Goal: Information Seeking & Learning: Learn about a topic

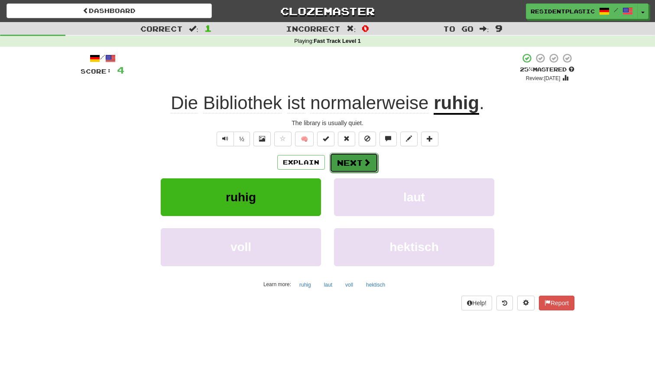
click at [341, 164] on button "Next" at bounding box center [354, 163] width 49 height 20
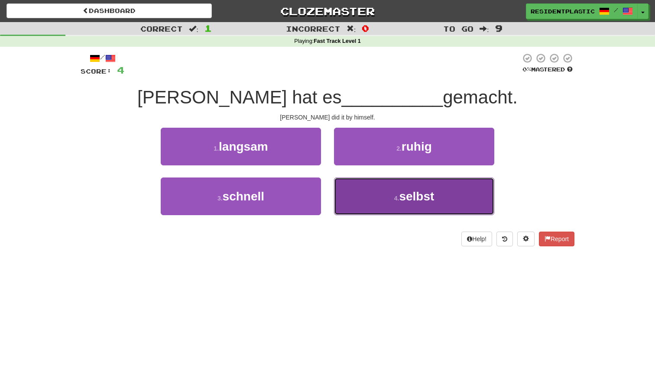
click at [366, 178] on button "4 . selbst" at bounding box center [414, 197] width 160 height 38
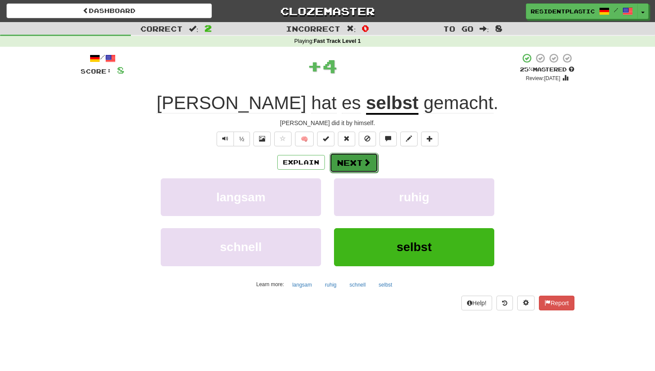
click at [345, 154] on button "Next" at bounding box center [354, 163] width 49 height 20
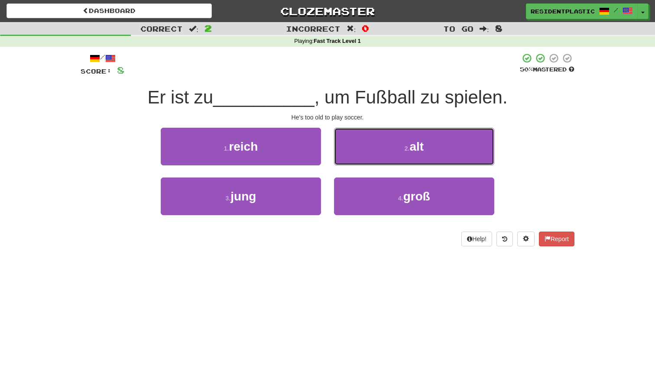
click at [345, 154] on button "2 . alt" at bounding box center [414, 147] width 160 height 38
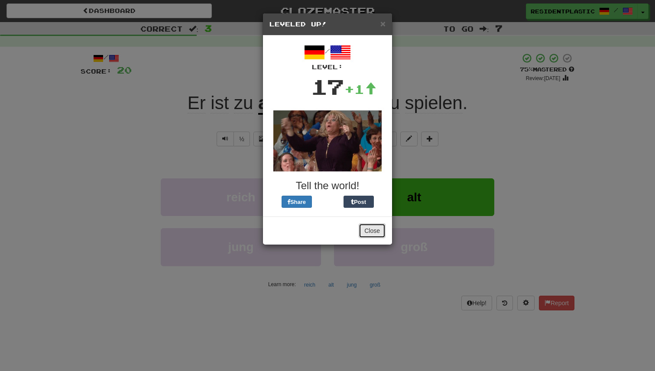
click at [364, 228] on button "Close" at bounding box center [372, 231] width 27 height 15
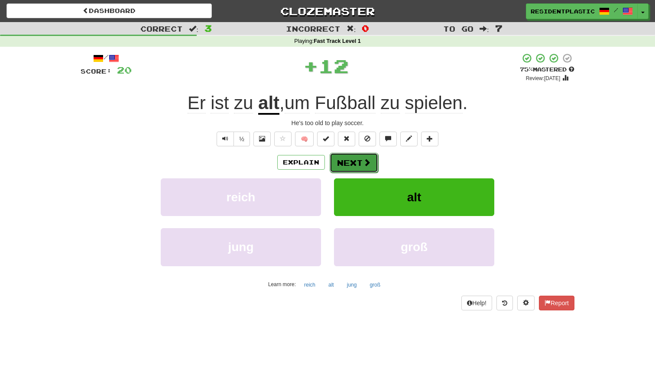
click at [352, 169] on button "Next" at bounding box center [354, 163] width 49 height 20
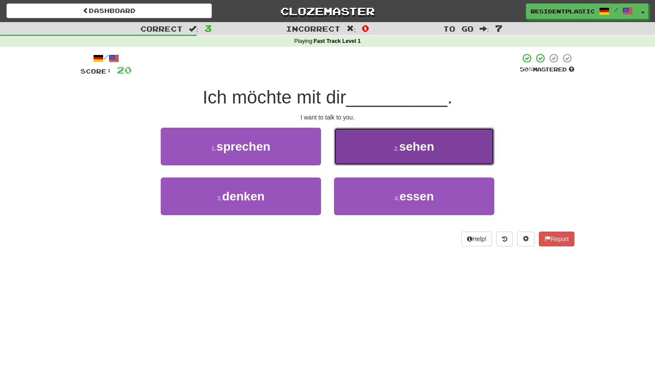
click at [345, 150] on button "2 . sehen" at bounding box center [414, 147] width 160 height 38
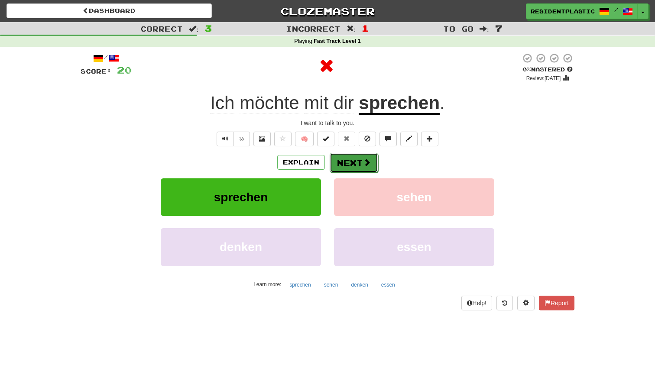
click at [345, 156] on button "Next" at bounding box center [354, 163] width 49 height 20
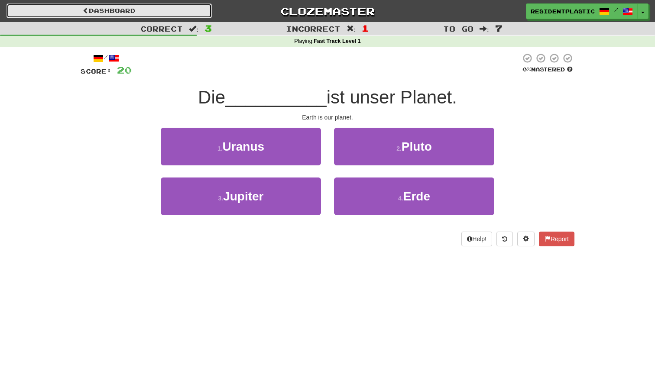
click at [195, 15] on link "Dashboard" at bounding box center [108, 10] width 205 height 15
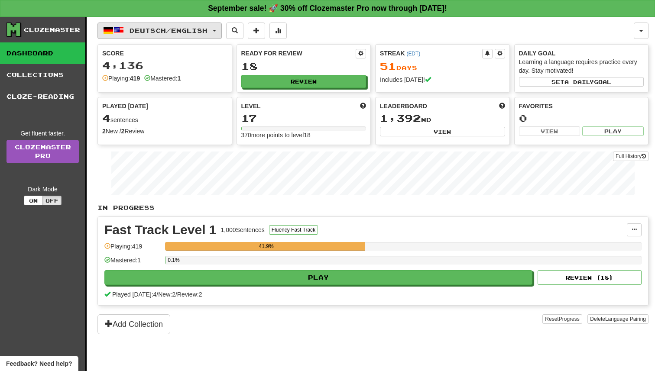
click at [177, 31] on span "Deutsch / English" at bounding box center [169, 30] width 78 height 7
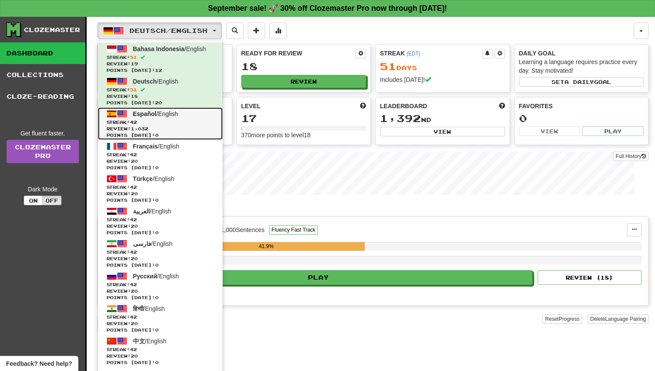
click at [183, 124] on span "Streak: 42" at bounding box center [160, 122] width 107 height 6
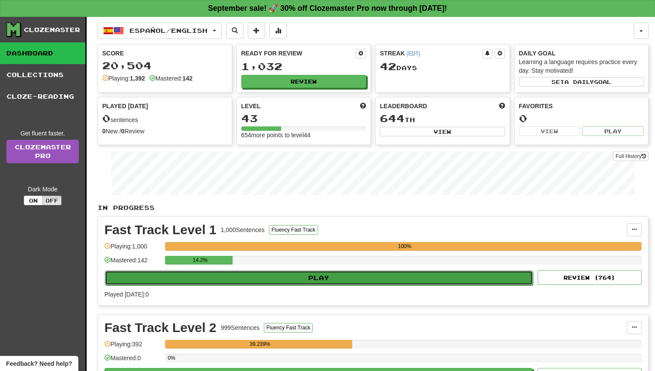
click at [297, 279] on button "Play" at bounding box center [319, 278] width 428 height 15
select select "**"
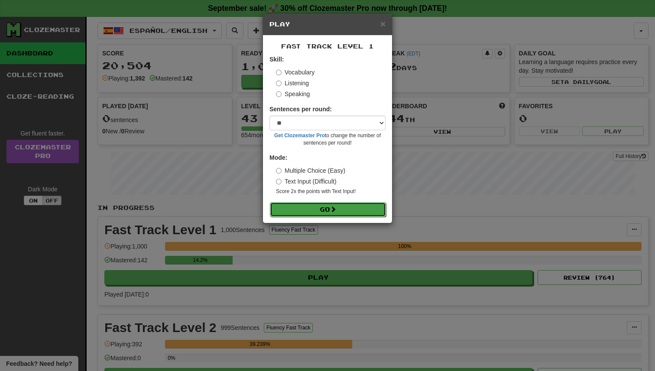
click at [300, 211] on button "Go" at bounding box center [328, 209] width 116 height 15
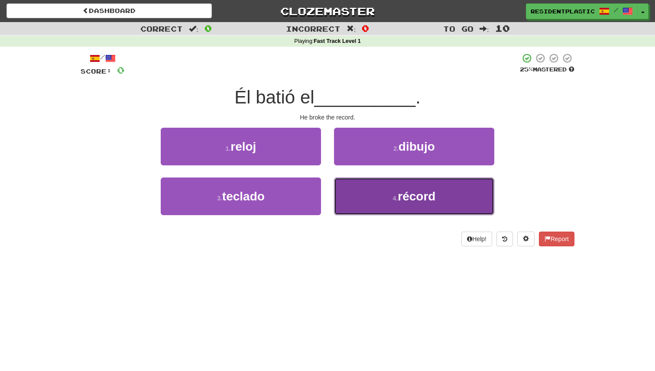
click at [363, 183] on button "4 . récord" at bounding box center [414, 197] width 160 height 38
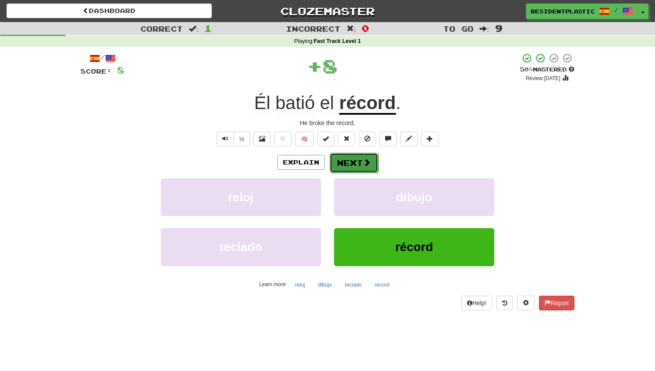
click at [340, 156] on button "Next" at bounding box center [354, 163] width 49 height 20
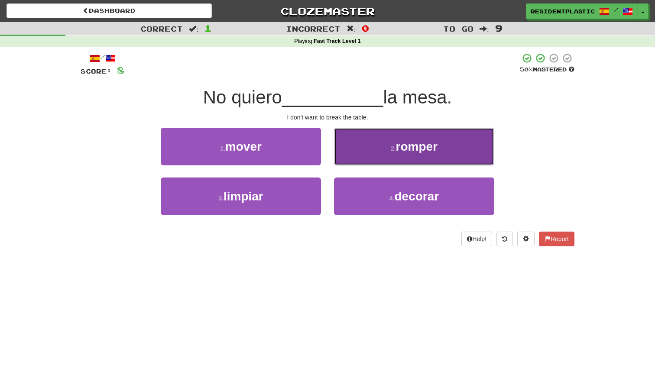
click at [364, 155] on button "2 . romper" at bounding box center [414, 147] width 160 height 38
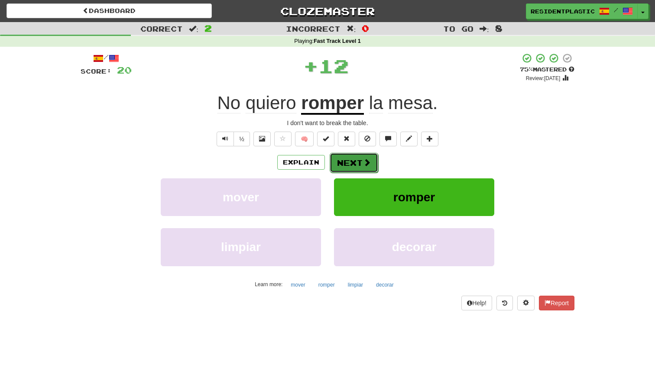
click at [354, 166] on button "Next" at bounding box center [354, 163] width 49 height 20
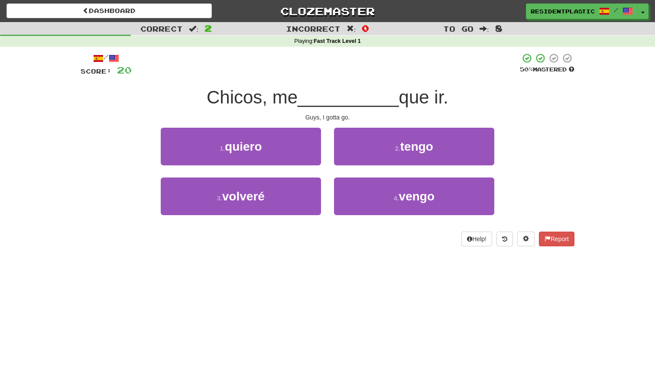
click at [329, 198] on div "4 . vengo" at bounding box center [414, 203] width 173 height 50
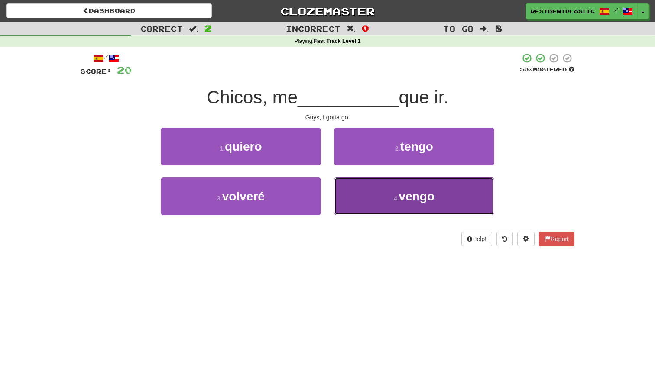
click at [338, 190] on button "4 . vengo" at bounding box center [414, 197] width 160 height 38
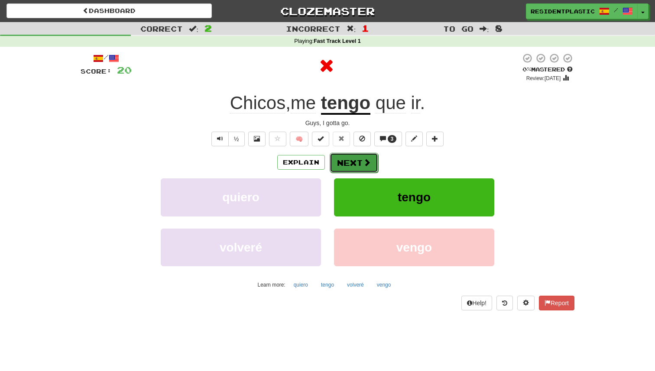
click at [348, 161] on button "Next" at bounding box center [354, 163] width 49 height 20
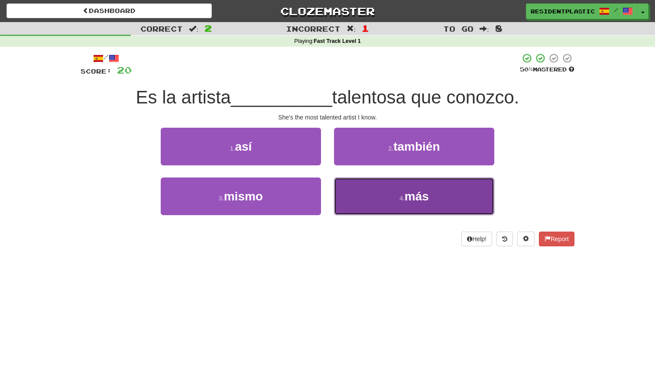
click at [370, 198] on button "4 . más" at bounding box center [414, 197] width 160 height 38
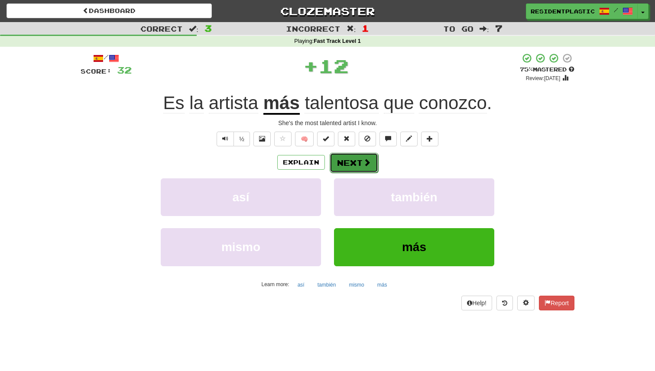
click at [359, 164] on button "Next" at bounding box center [354, 163] width 49 height 20
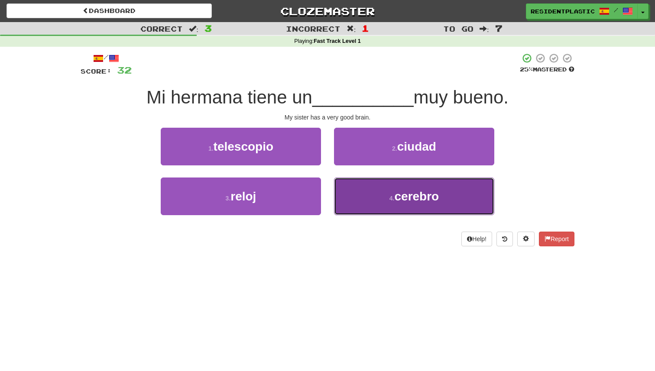
click at [367, 200] on button "4 . cerebro" at bounding box center [414, 197] width 160 height 38
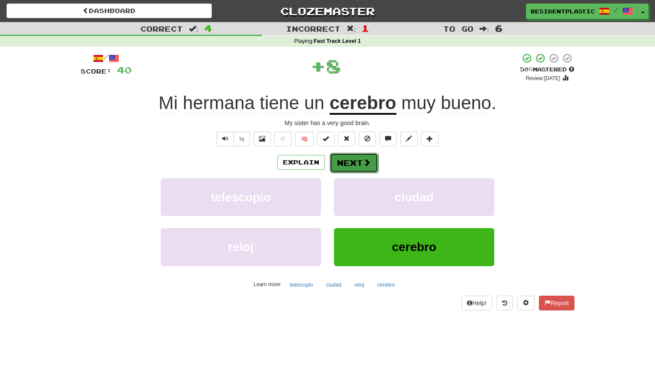
click at [360, 154] on button "Next" at bounding box center [354, 163] width 49 height 20
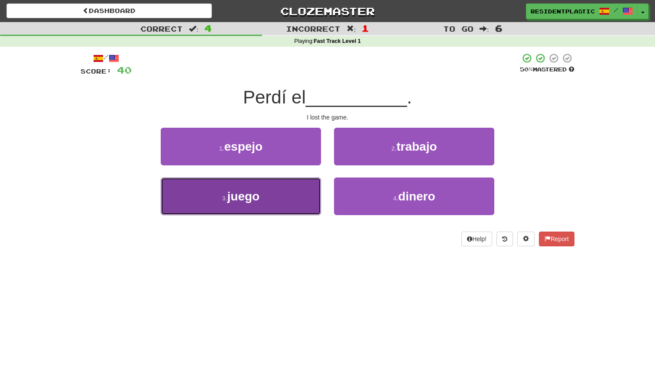
click at [305, 189] on button "3 . juego" at bounding box center [241, 197] width 160 height 38
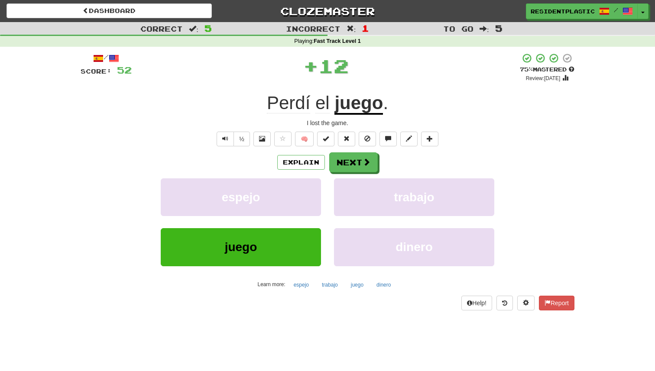
click at [350, 152] on div "/ Score: 52 + 12 75 % Mastered Review: 2025-10-20 Perdí el juego . I lost the g…" at bounding box center [328, 181] width 494 height 257
click at [347, 154] on button "Next" at bounding box center [354, 163] width 49 height 20
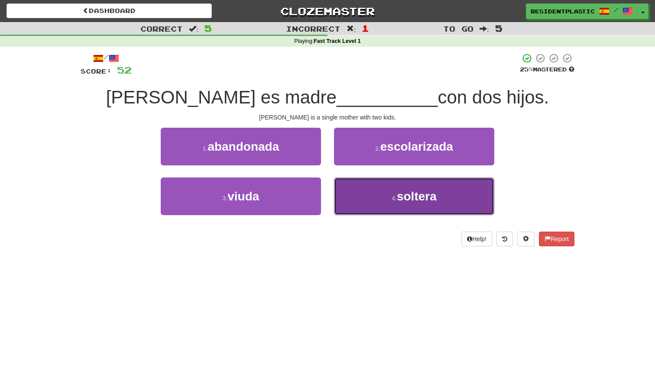
click at [363, 185] on button "4 . soltera" at bounding box center [414, 197] width 160 height 38
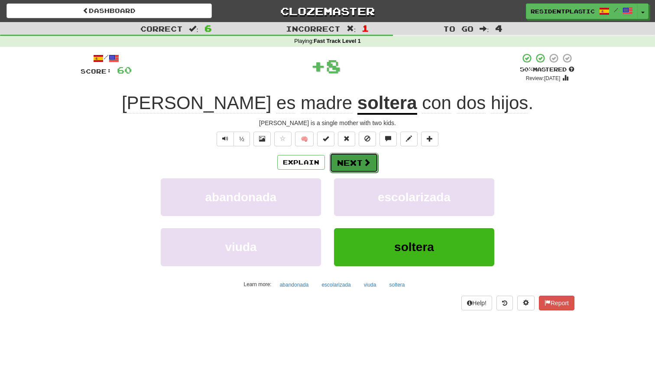
click at [353, 156] on button "Next" at bounding box center [354, 163] width 49 height 20
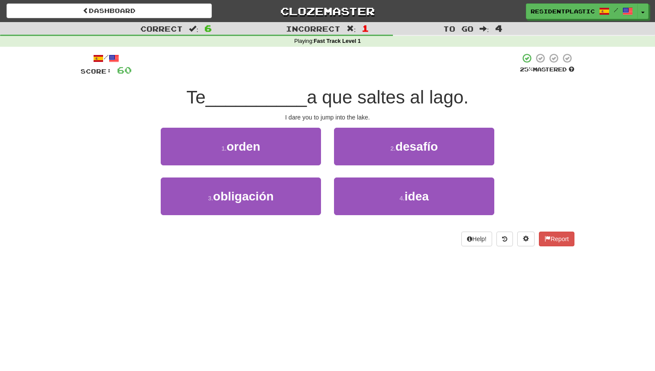
click at [285, 168] on div "1 . orden" at bounding box center [240, 153] width 173 height 50
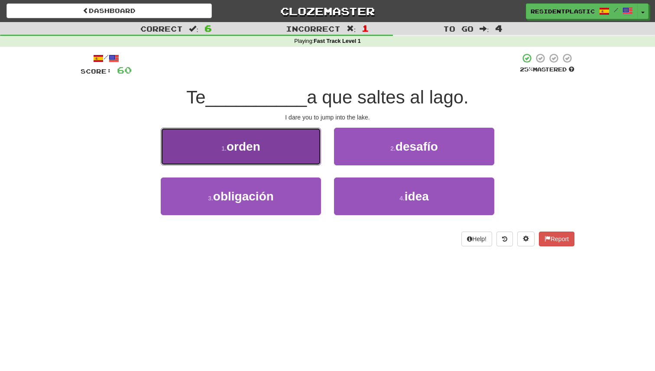
click at [298, 159] on button "1 . orden" at bounding box center [241, 147] width 160 height 38
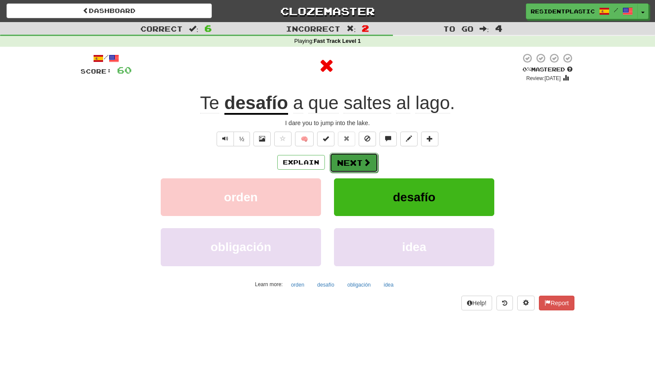
click at [351, 156] on button "Next" at bounding box center [354, 163] width 49 height 20
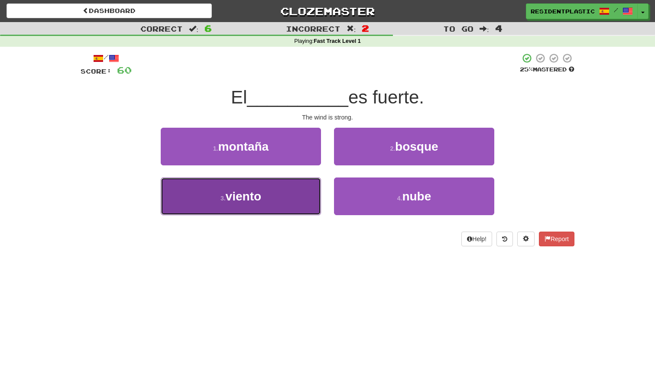
click at [286, 195] on button "3 . viento" at bounding box center [241, 197] width 160 height 38
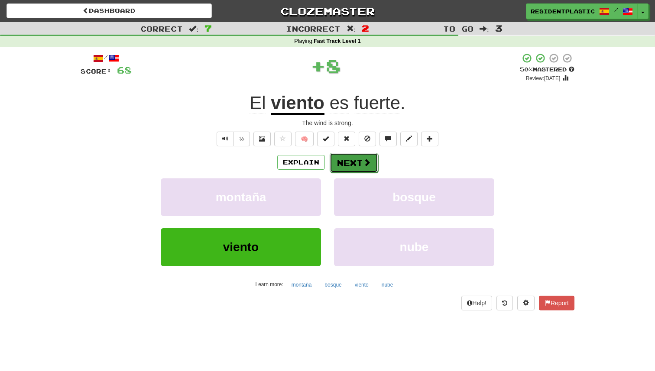
click at [344, 155] on button "Next" at bounding box center [354, 163] width 49 height 20
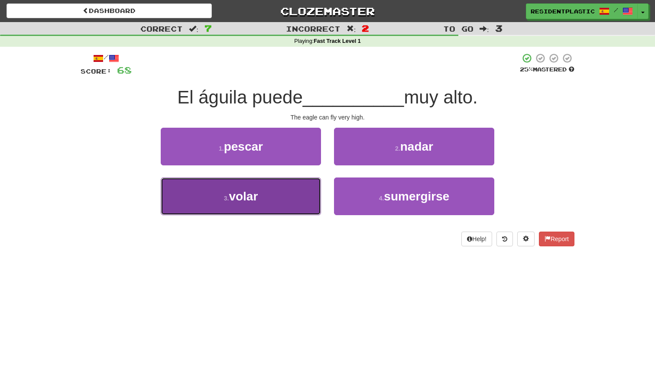
click at [284, 208] on button "3 . volar" at bounding box center [241, 197] width 160 height 38
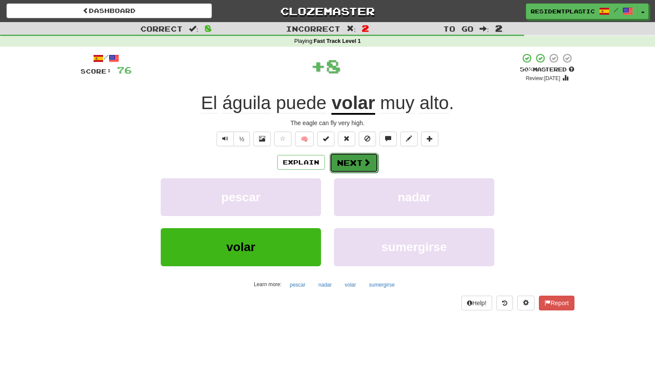
click at [342, 159] on button "Next" at bounding box center [354, 163] width 49 height 20
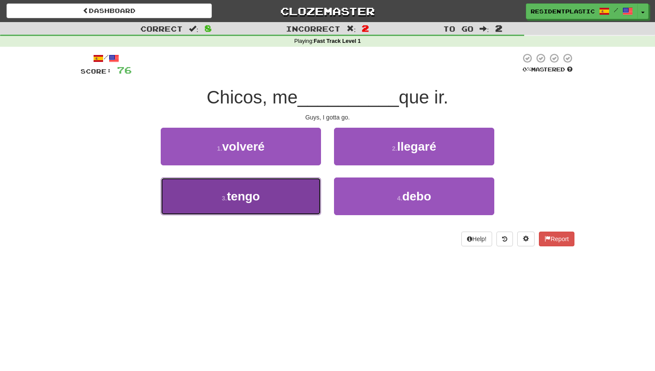
click at [272, 208] on button "3 . tengo" at bounding box center [241, 197] width 160 height 38
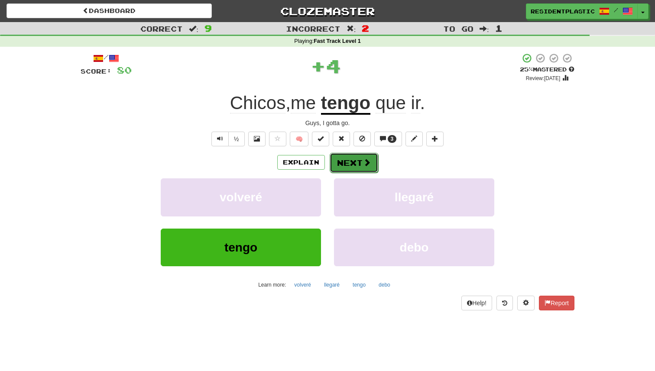
click at [344, 161] on button "Next" at bounding box center [354, 163] width 49 height 20
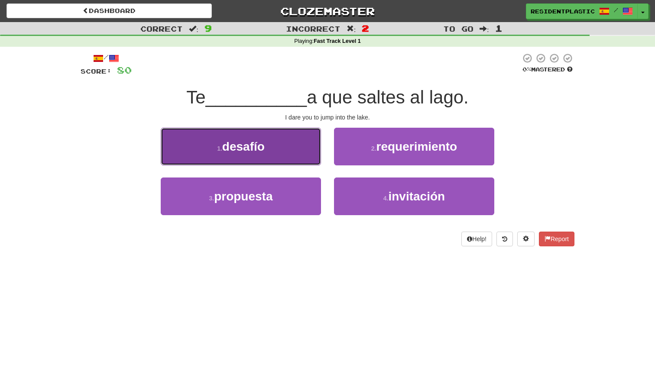
click at [303, 160] on button "1 . desafío" at bounding box center [241, 147] width 160 height 38
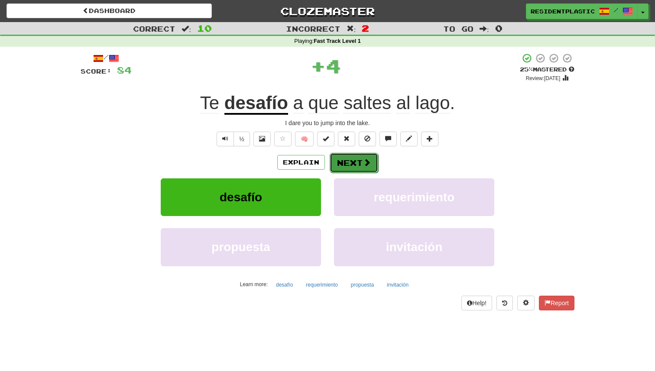
click at [335, 163] on button "Next" at bounding box center [354, 163] width 49 height 20
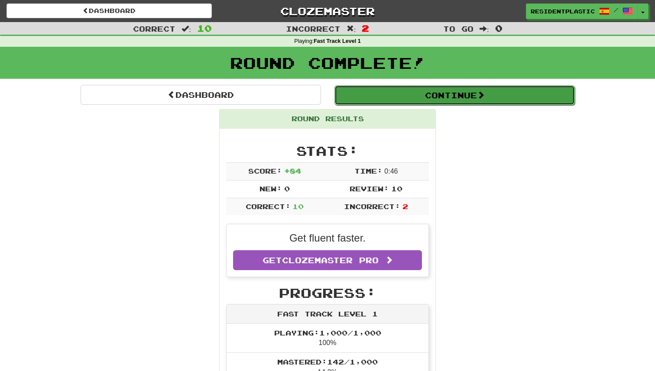
click at [348, 93] on button "Continue" at bounding box center [455, 95] width 240 height 20
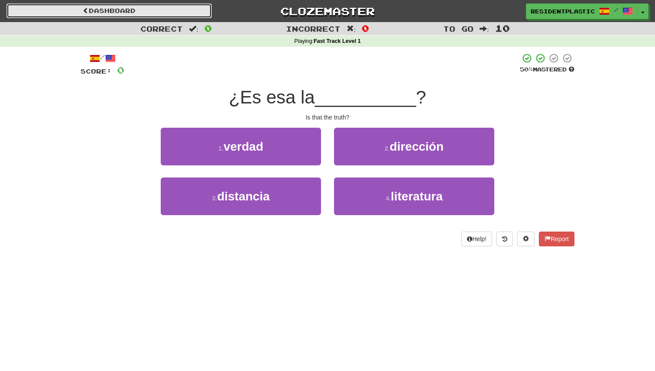
click at [188, 14] on link "Dashboard" at bounding box center [108, 10] width 205 height 15
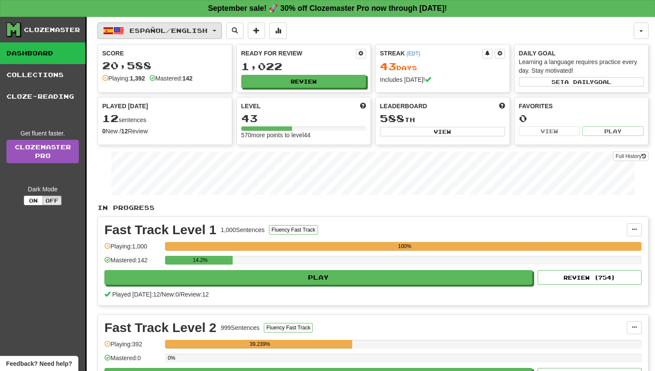
click at [182, 23] on button "Español / English" at bounding box center [159, 31] width 124 height 16
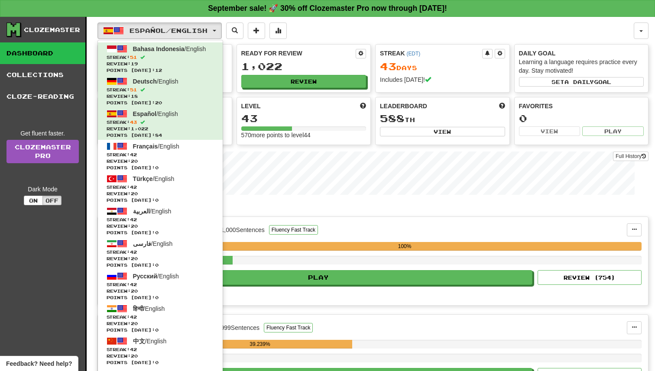
click at [309, 206] on p "In Progress" at bounding box center [372, 208] width 551 height 9
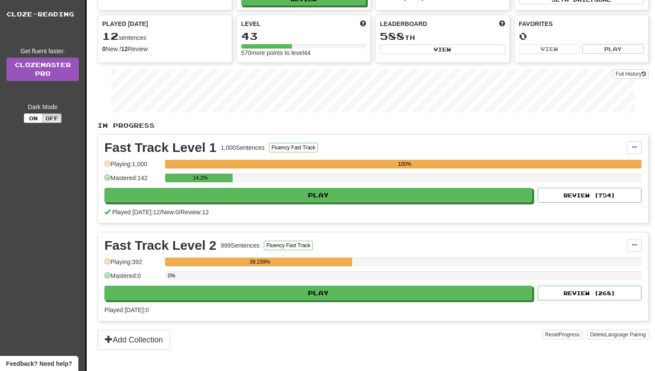
scroll to position [92, 0]
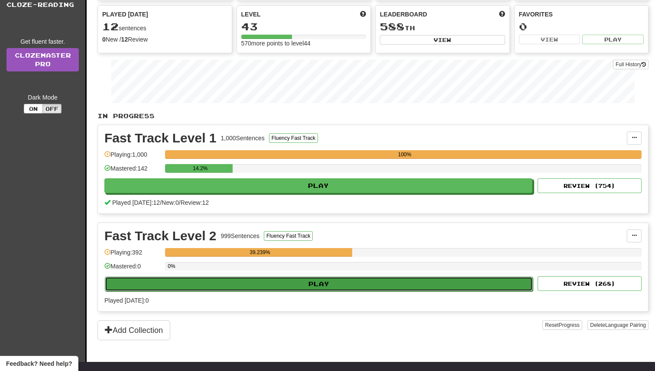
click at [348, 277] on button "Play" at bounding box center [319, 284] width 428 height 15
select select "**"
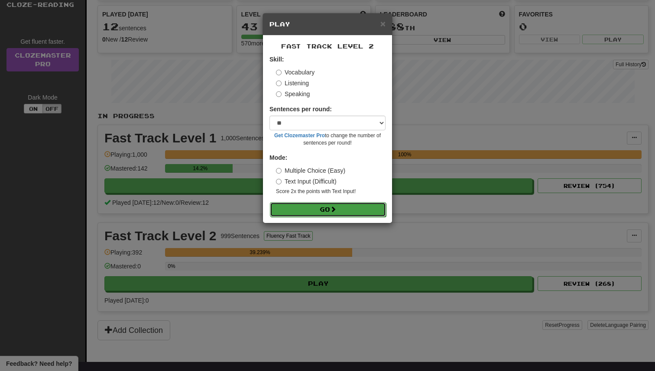
click at [351, 212] on button "Go" at bounding box center [328, 209] width 116 height 15
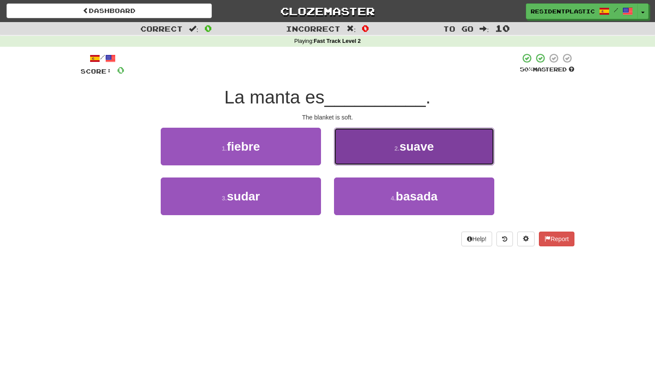
click at [367, 152] on button "2 . suave" at bounding box center [414, 147] width 160 height 38
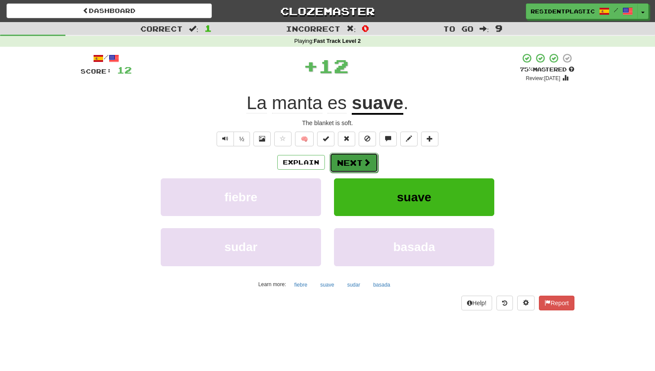
click at [359, 159] on button "Next" at bounding box center [354, 163] width 49 height 20
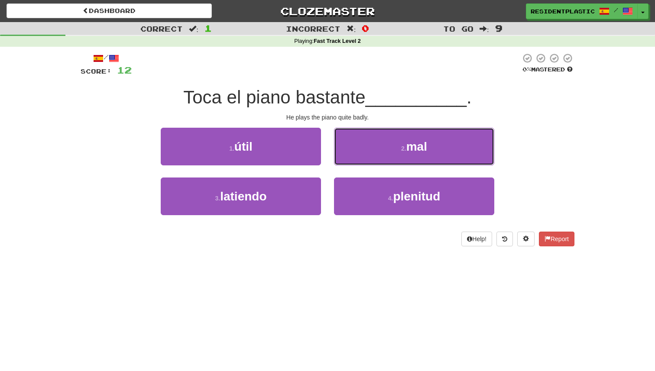
click at [359, 159] on button "2 . mal" at bounding box center [414, 147] width 160 height 38
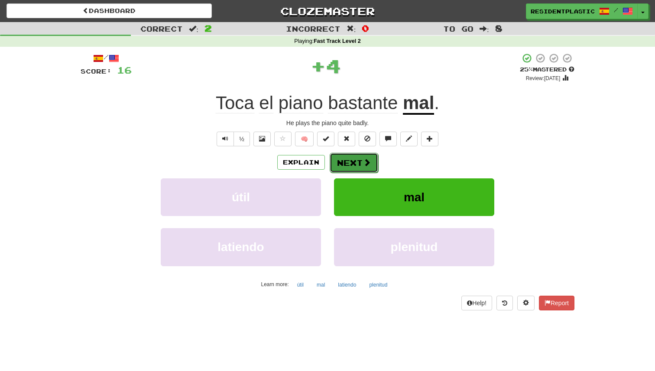
click at [352, 165] on button "Next" at bounding box center [354, 163] width 49 height 20
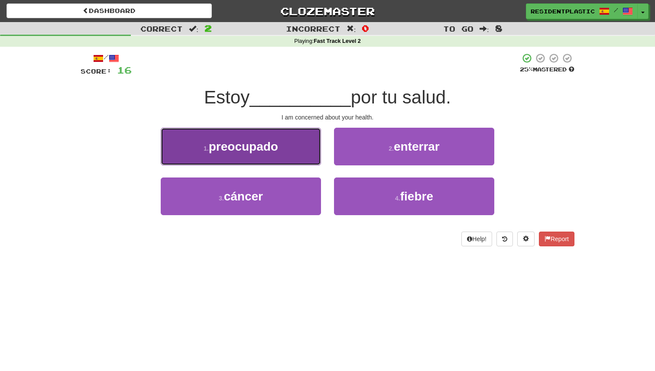
click at [291, 160] on button "1 . preocupado" at bounding box center [241, 147] width 160 height 38
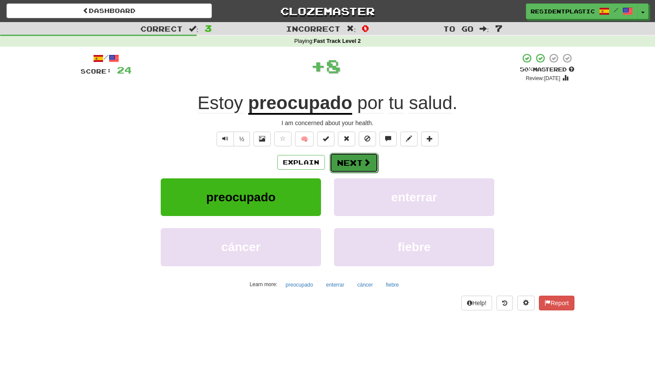
click at [351, 168] on button "Next" at bounding box center [354, 163] width 49 height 20
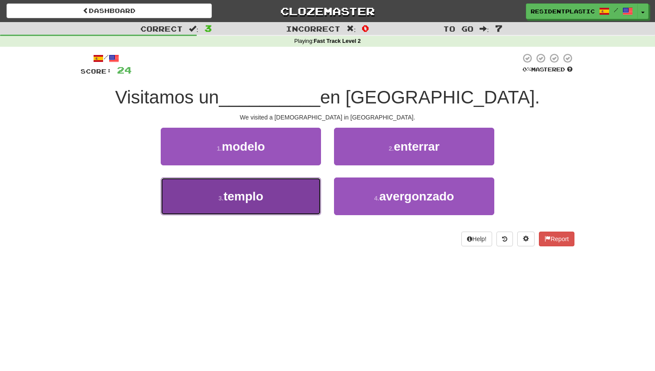
click at [307, 184] on button "3 . templo" at bounding box center [241, 197] width 160 height 38
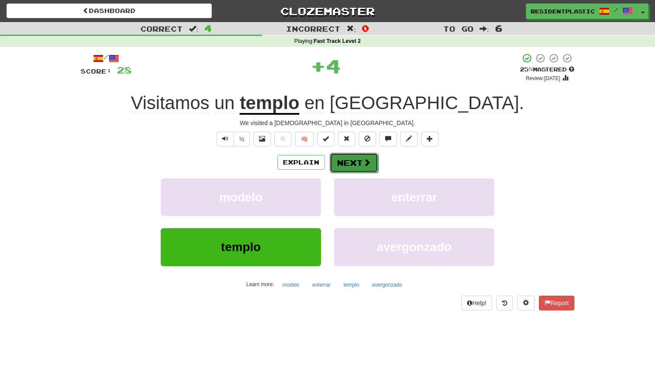
click at [375, 168] on button "Next" at bounding box center [354, 163] width 49 height 20
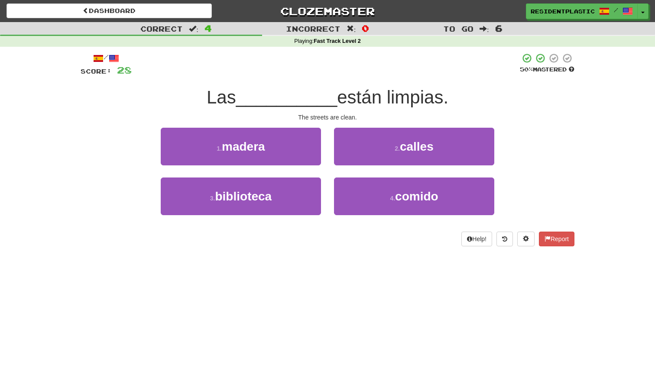
click at [375, 168] on div "2 . calles" at bounding box center [414, 153] width 173 height 50
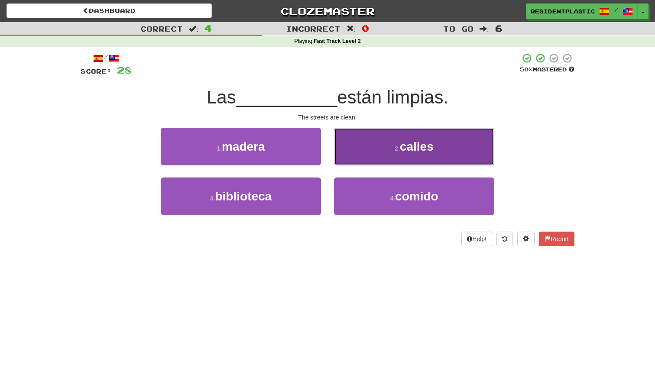
click at [375, 162] on button "2 . calles" at bounding box center [414, 147] width 160 height 38
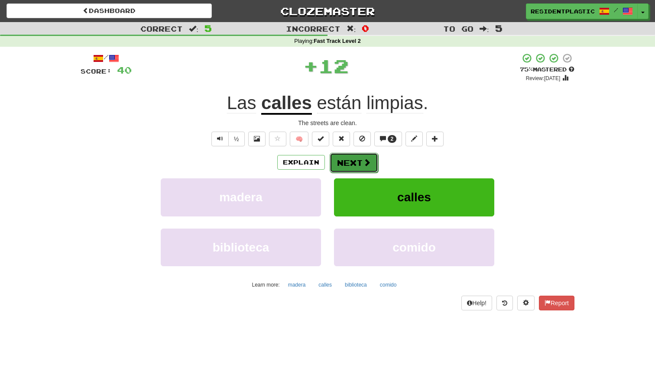
click at [363, 171] on button "Next" at bounding box center [354, 163] width 49 height 20
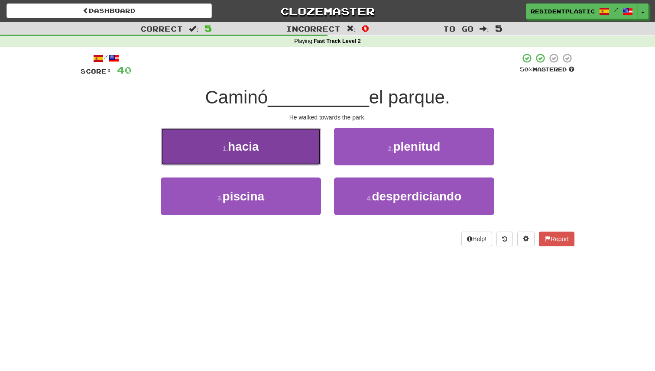
click at [296, 162] on button "1 . hacia" at bounding box center [241, 147] width 160 height 38
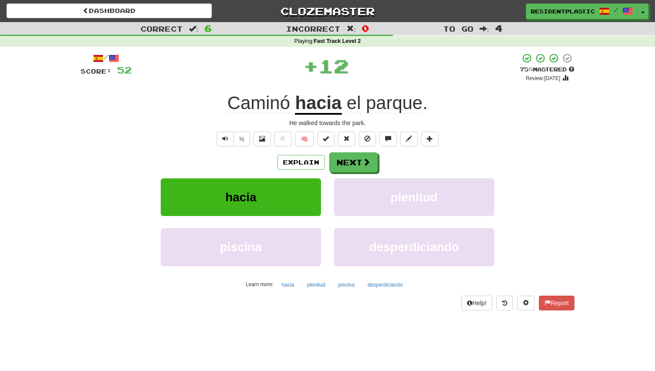
click at [327, 159] on div "Explain Next" at bounding box center [328, 163] width 494 height 20
click at [339, 158] on button "Next" at bounding box center [354, 163] width 49 height 20
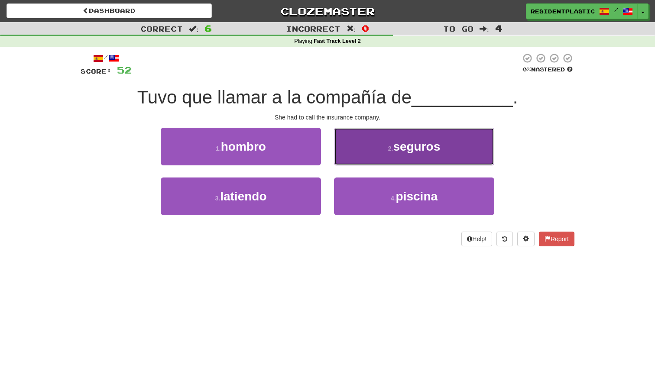
click at [346, 158] on button "2 . seguros" at bounding box center [414, 147] width 160 height 38
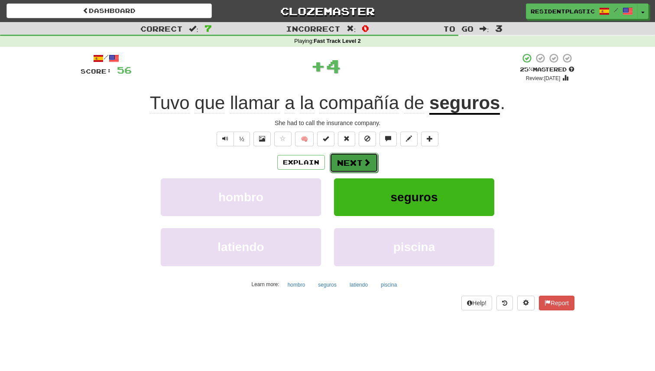
click at [345, 156] on button "Next" at bounding box center [354, 163] width 49 height 20
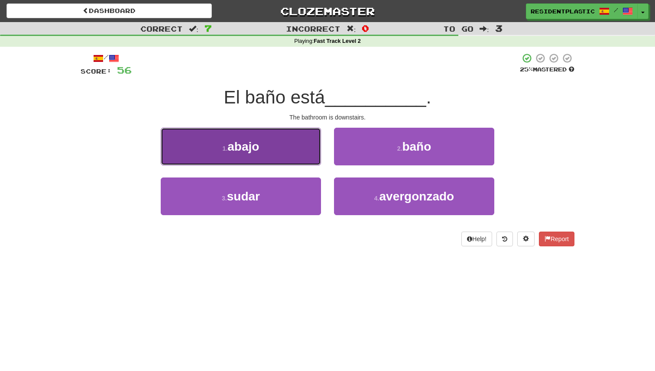
click at [315, 159] on button "1 . abajo" at bounding box center [241, 147] width 160 height 38
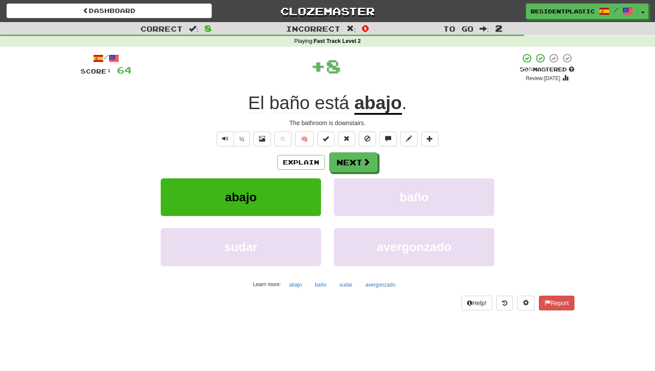
click at [380, 168] on div "Explain Next" at bounding box center [328, 163] width 494 height 20
click at [364, 165] on span at bounding box center [367, 163] width 8 height 8
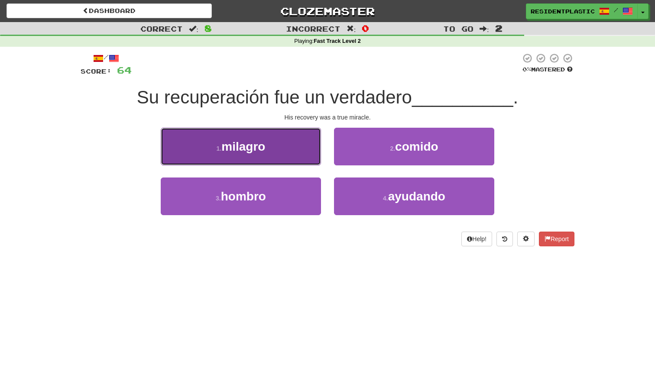
click at [298, 159] on button "1 . milagro" at bounding box center [241, 147] width 160 height 38
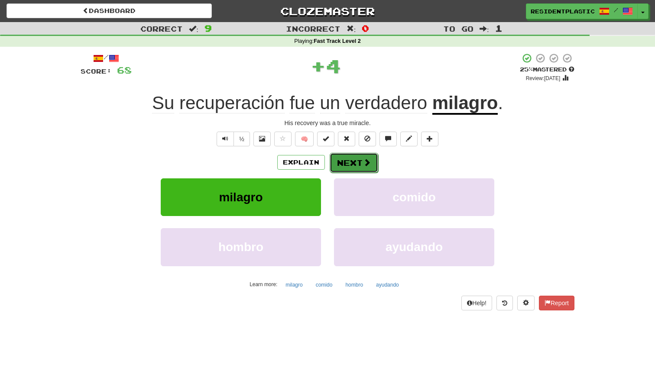
click at [360, 171] on button "Next" at bounding box center [354, 163] width 49 height 20
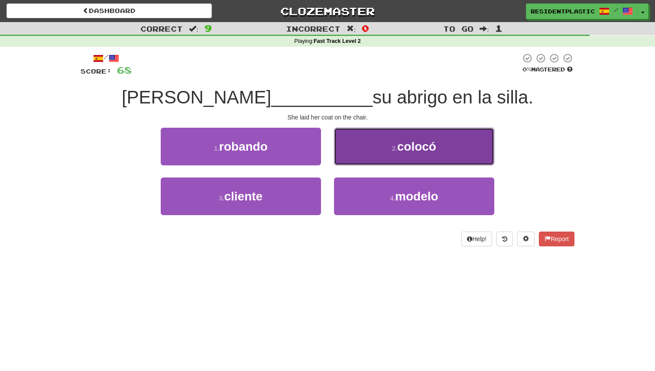
click at [363, 152] on button "2 . colocó" at bounding box center [414, 147] width 160 height 38
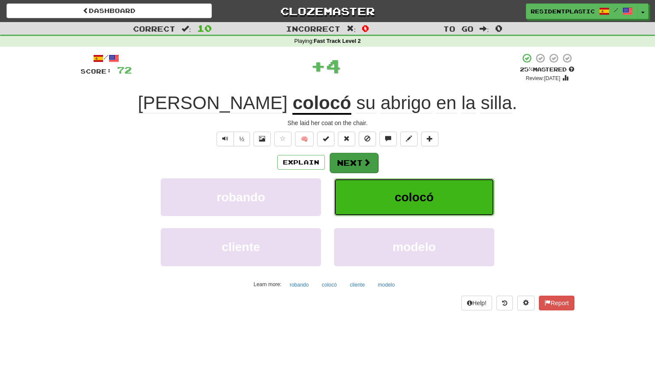
click at [344, 159] on button "Next" at bounding box center [354, 163] width 49 height 20
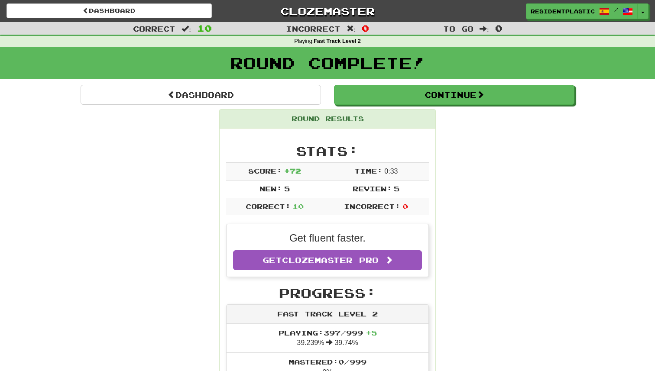
click at [358, 114] on div "Round Results" at bounding box center [328, 119] width 216 height 19
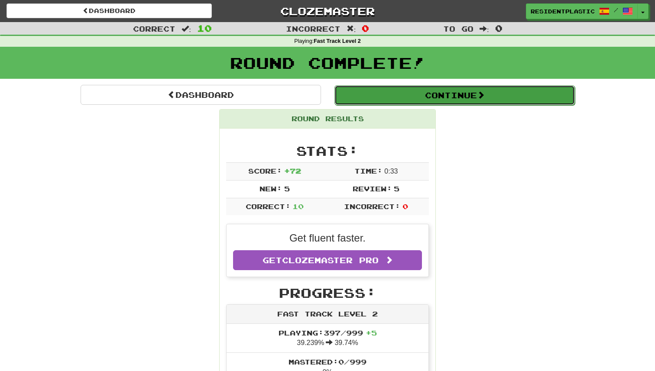
click at [357, 103] on button "Continue" at bounding box center [455, 95] width 240 height 20
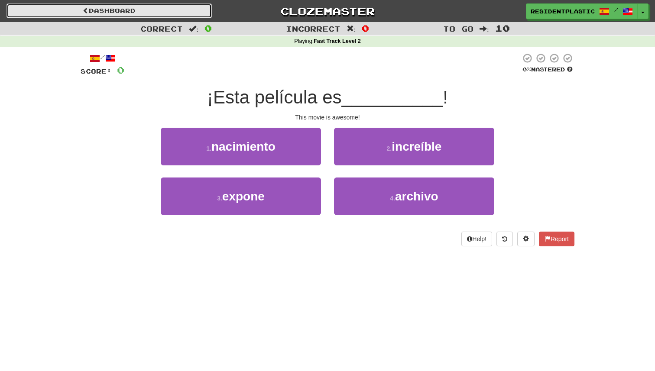
click at [208, 10] on link "Dashboard" at bounding box center [108, 10] width 205 height 15
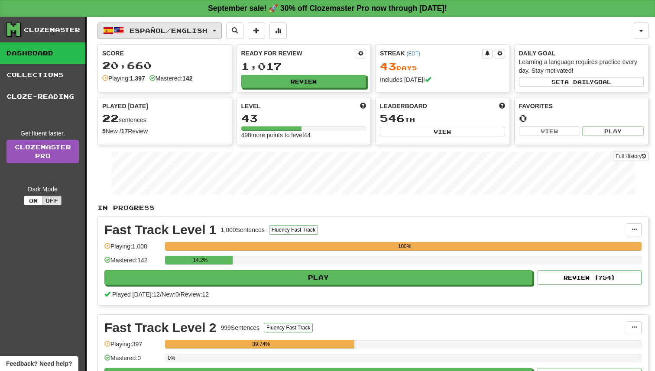
click at [208, 26] on button "Español / English" at bounding box center [159, 31] width 124 height 16
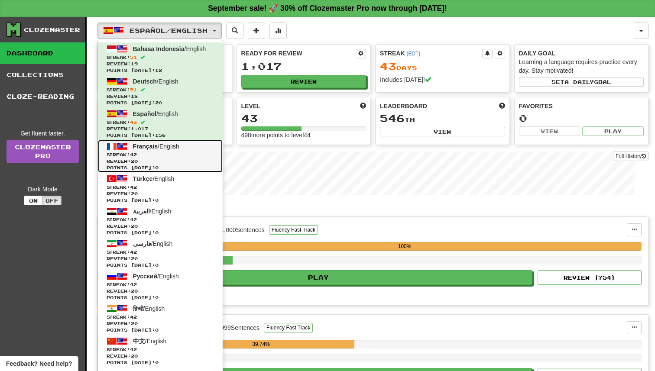
click at [205, 149] on link "Français / English Streak: 42 Review: 20 Points today: 0" at bounding box center [160, 156] width 125 height 32
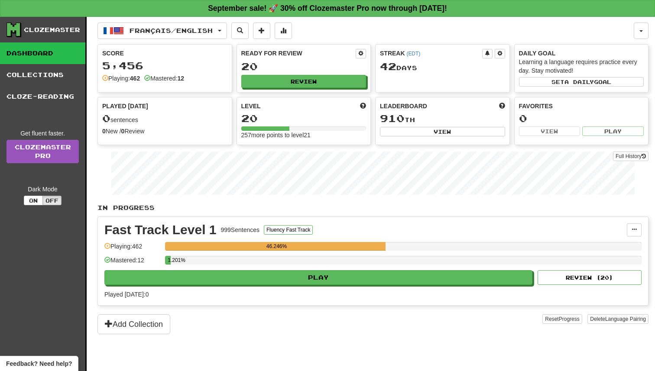
click at [397, 269] on div "1.201%" at bounding box center [403, 263] width 477 height 14
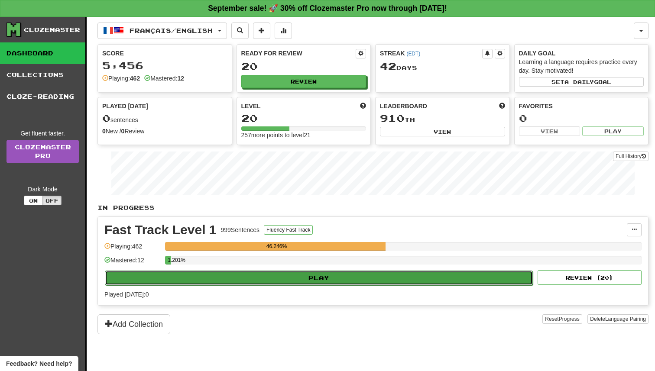
click at [391, 278] on button "Play" at bounding box center [319, 278] width 428 height 15
select select "**"
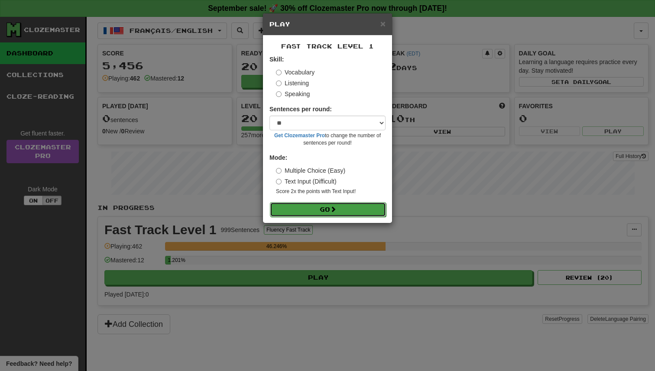
click at [364, 205] on button "Go" at bounding box center [328, 209] width 116 height 15
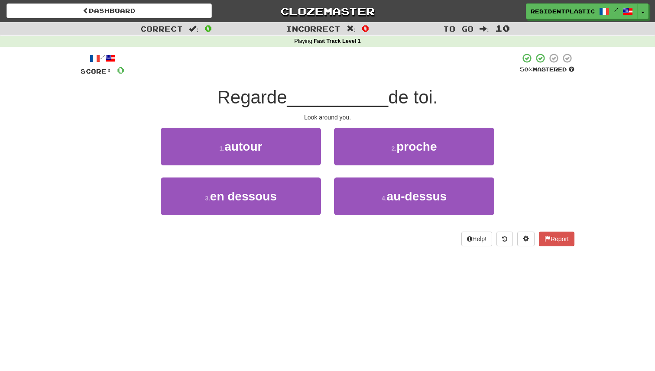
click at [303, 167] on div "1 . autour" at bounding box center [240, 153] width 173 height 50
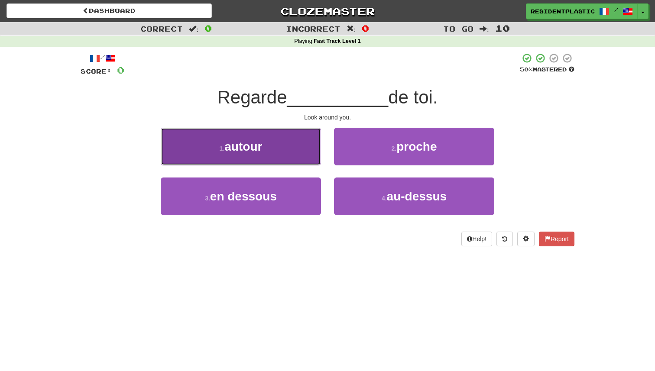
click at [309, 163] on button "1 . autour" at bounding box center [241, 147] width 160 height 38
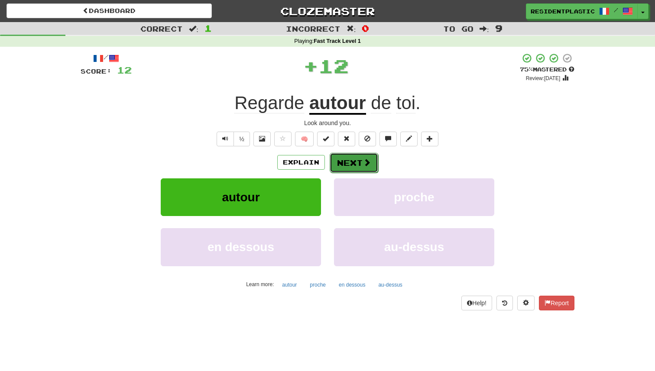
click at [347, 166] on button "Next" at bounding box center [354, 163] width 49 height 20
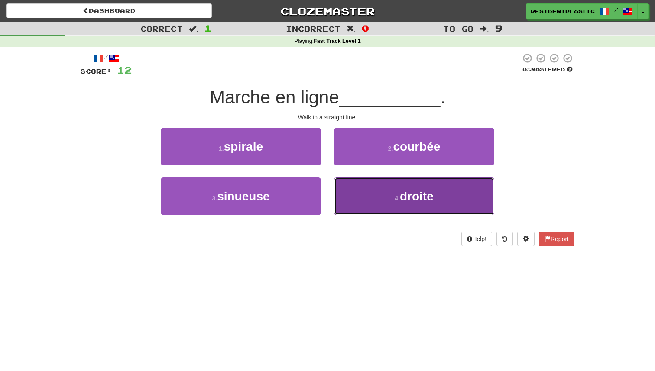
click at [359, 196] on button "4 . droite" at bounding box center [414, 197] width 160 height 38
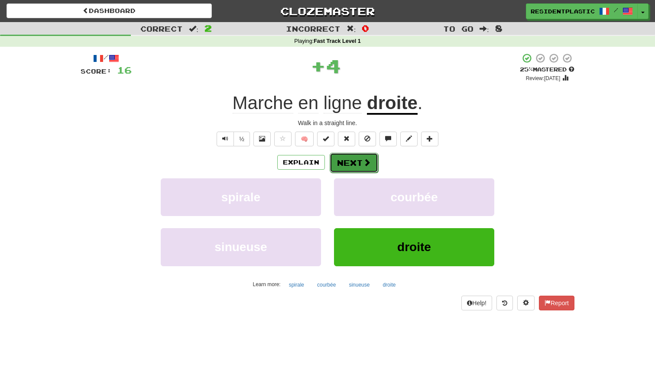
click at [351, 162] on button "Next" at bounding box center [354, 163] width 49 height 20
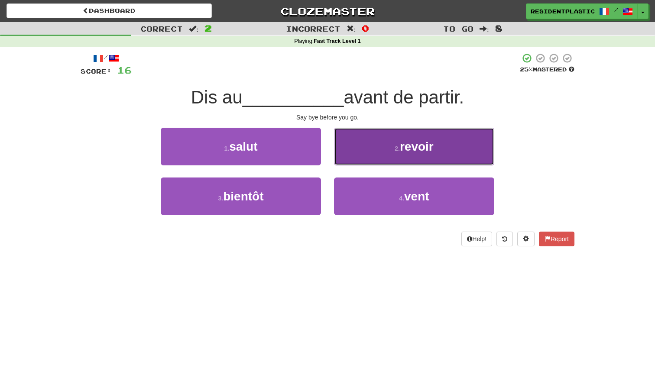
click at [358, 156] on button "2 . revoir" at bounding box center [414, 147] width 160 height 38
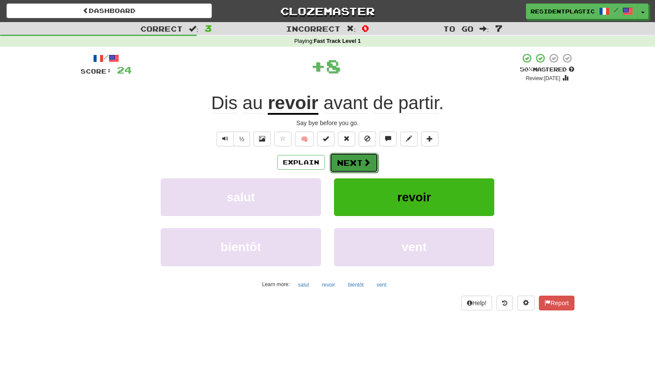
click at [363, 157] on button "Next" at bounding box center [354, 163] width 49 height 20
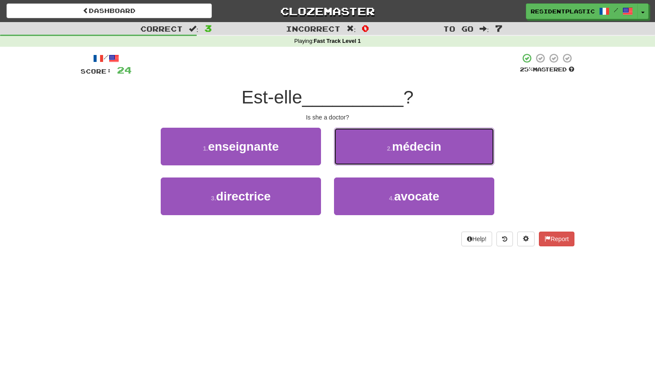
click at [363, 157] on button "2 . médecin" at bounding box center [414, 147] width 160 height 38
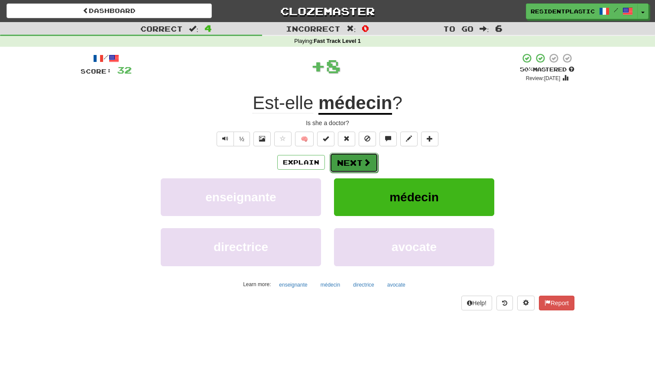
click at [361, 159] on button "Next" at bounding box center [354, 163] width 49 height 20
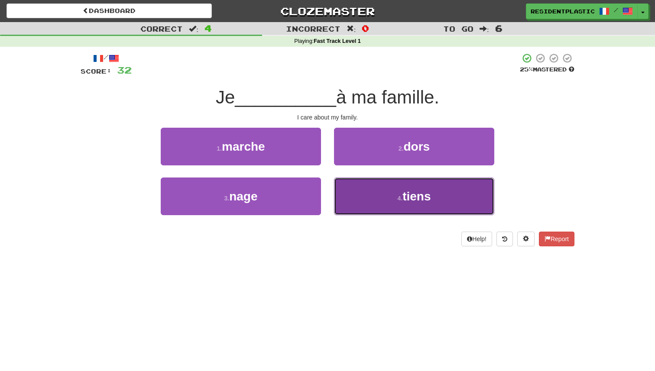
click at [375, 188] on button "4 . tiens" at bounding box center [414, 197] width 160 height 38
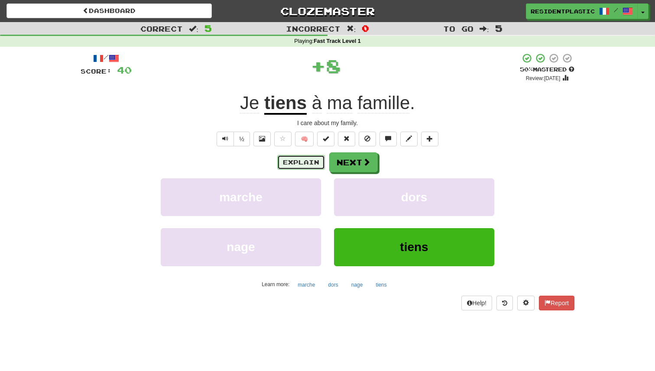
click at [312, 165] on button "Explain" at bounding box center [301, 162] width 48 height 15
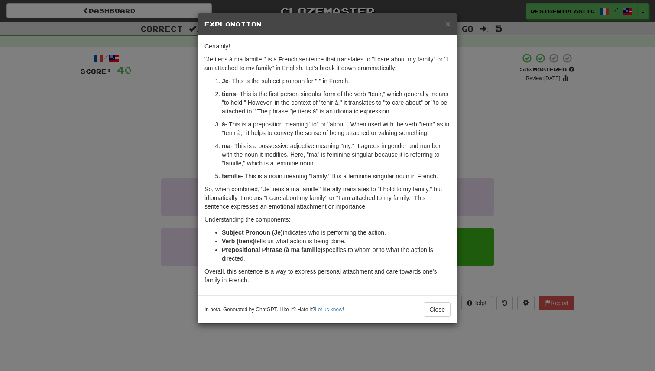
click at [201, 132] on div "Certainly! "Je tiens à ma famille." is a French sentence that translates to "I …" at bounding box center [327, 166] width 259 height 260
click at [188, 128] on div "× Explanation Certainly! "Je tiens à ma famille." is a French sentence that tra…" at bounding box center [327, 185] width 655 height 371
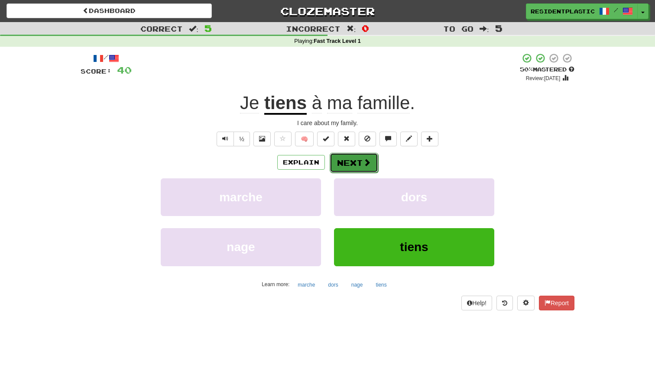
click at [334, 162] on button "Next" at bounding box center [354, 163] width 49 height 20
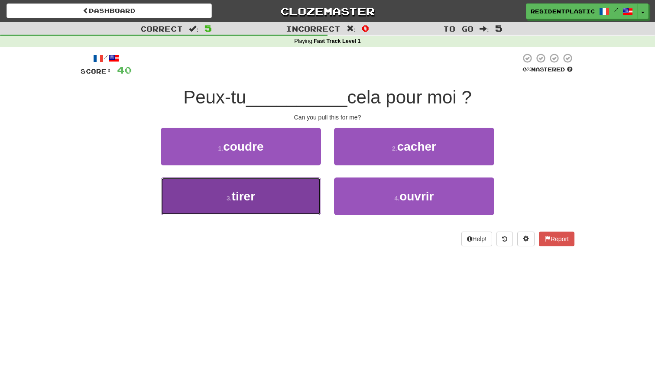
click at [297, 183] on button "3 . tirer" at bounding box center [241, 197] width 160 height 38
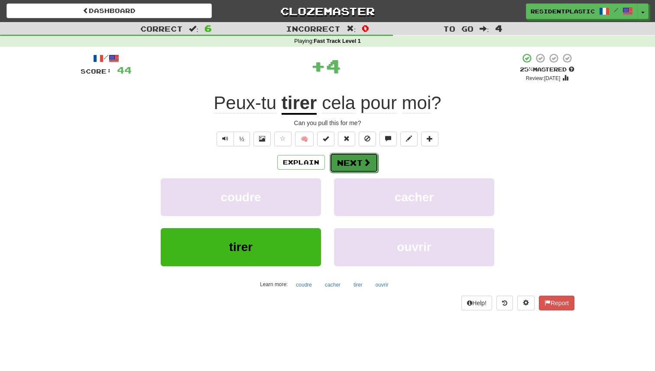
click at [334, 170] on button "Next" at bounding box center [354, 163] width 49 height 20
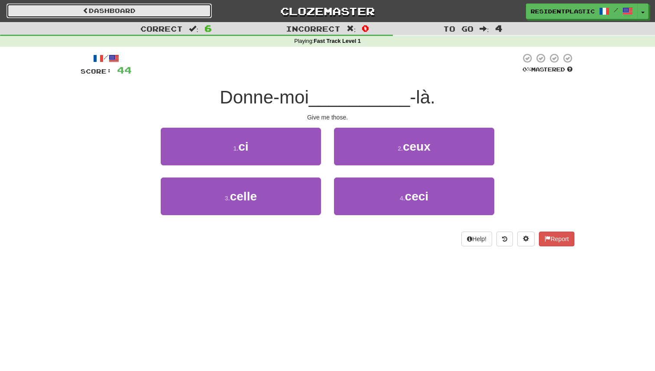
click at [171, 11] on link "Dashboard" at bounding box center [108, 10] width 205 height 15
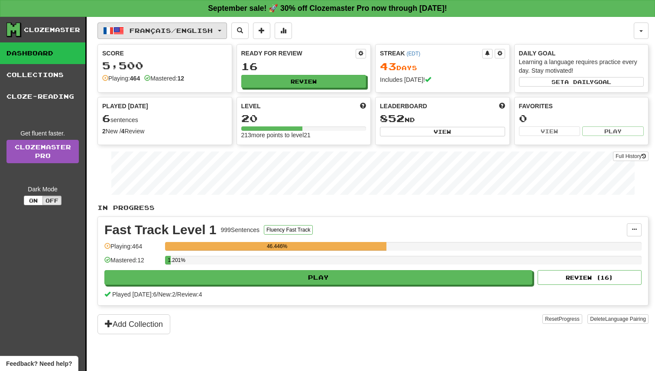
click at [146, 23] on button "Français / English" at bounding box center [162, 31] width 130 height 16
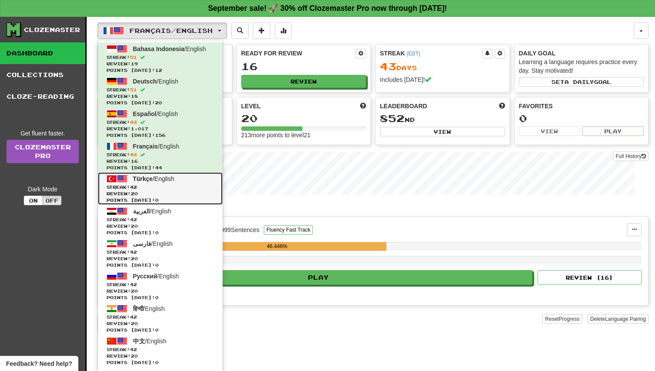
click at [172, 184] on span "Streak: 42" at bounding box center [160, 187] width 107 height 6
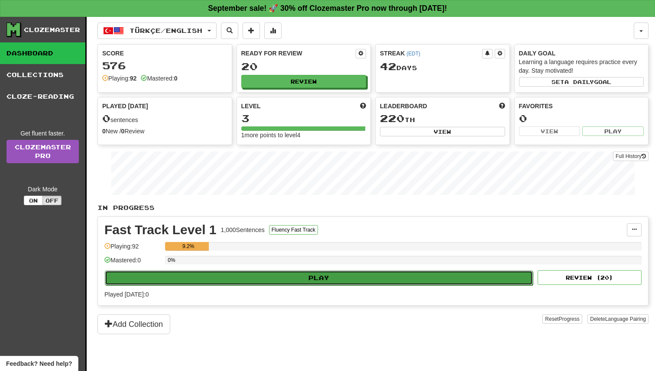
click at [275, 271] on button "Play" at bounding box center [319, 278] width 428 height 15
select select "**"
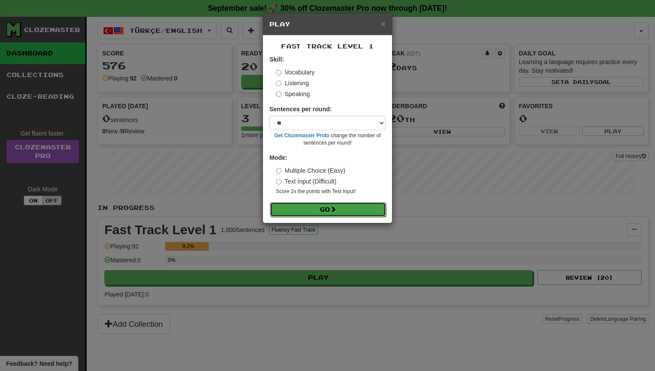
click at [300, 204] on button "Go" at bounding box center [328, 209] width 116 height 15
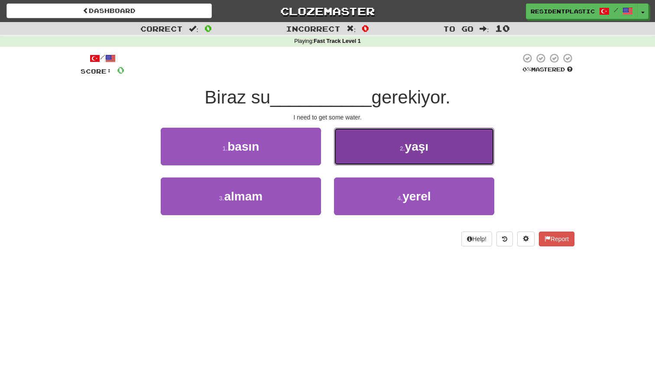
click at [352, 151] on button "2 . yaşı" at bounding box center [414, 147] width 160 height 38
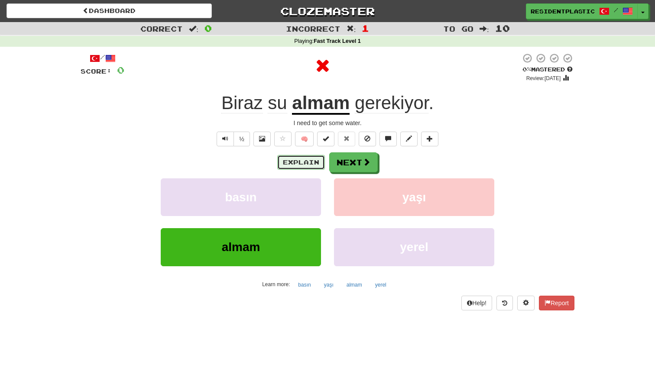
click at [312, 158] on button "Explain" at bounding box center [301, 162] width 48 height 15
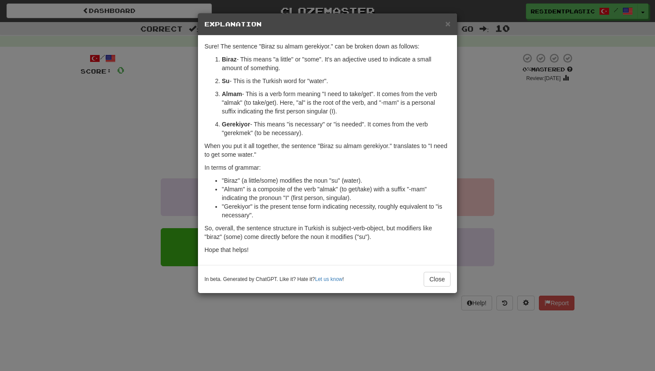
click at [195, 142] on div "× Explanation Sure! The sentence "Biraz su almam gerekiyor." can be broken down…" at bounding box center [327, 185] width 655 height 371
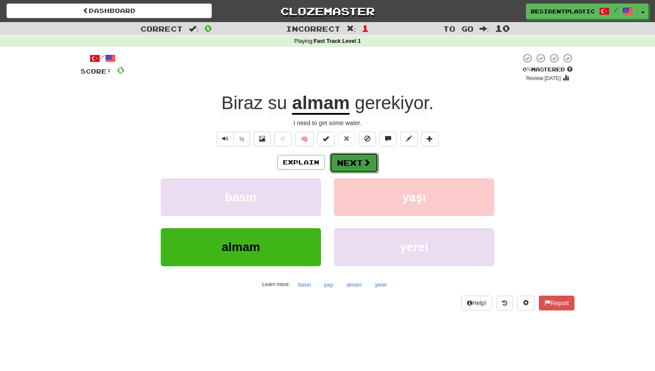
click at [349, 163] on button "Next" at bounding box center [354, 163] width 49 height 20
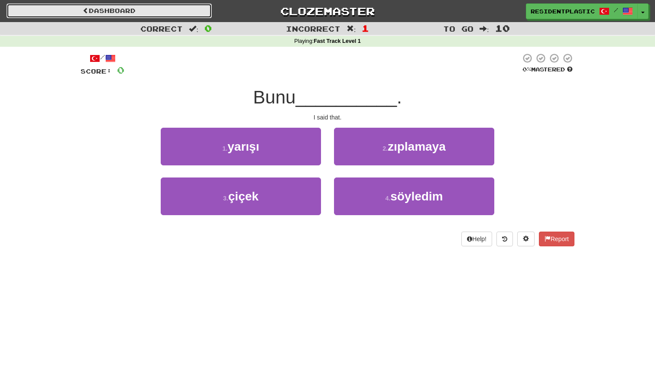
click at [203, 11] on link "Dashboard" at bounding box center [108, 10] width 205 height 15
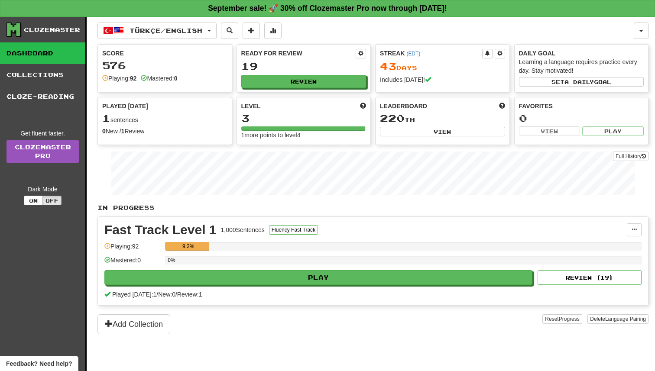
click at [192, 21] on div "Türkçe / English Bahasa Indonesia / English Streak: 51 Review: 19 Points [DATE]…" at bounding box center [372, 205] width 551 height 376
click at [188, 26] on button "Türkçe / English" at bounding box center [156, 31] width 119 height 16
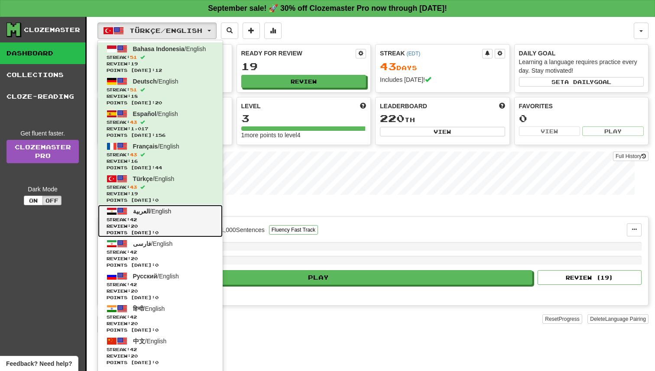
click at [183, 230] on span "Points [DATE]: 0" at bounding box center [160, 233] width 107 height 6
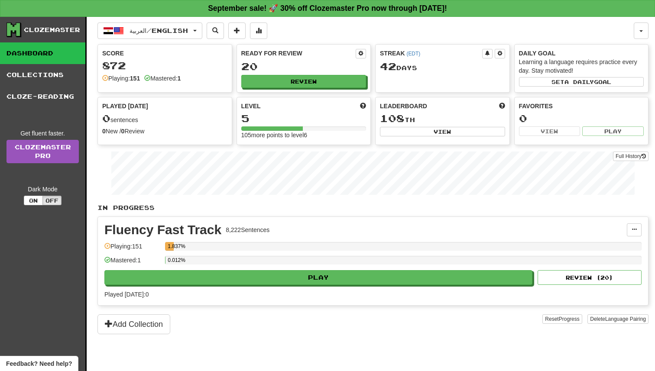
click at [245, 288] on div "Fluency Fast Track 8,222 Sentences Manage Sentences Unpin from Dashboard Playin…" at bounding box center [373, 261] width 550 height 88
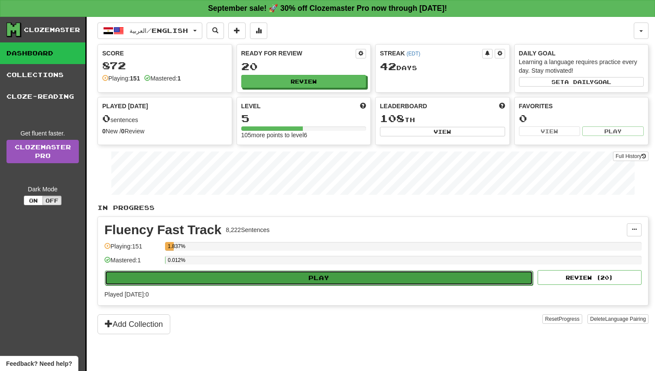
click at [246, 278] on button "Play" at bounding box center [319, 278] width 428 height 15
select select "**"
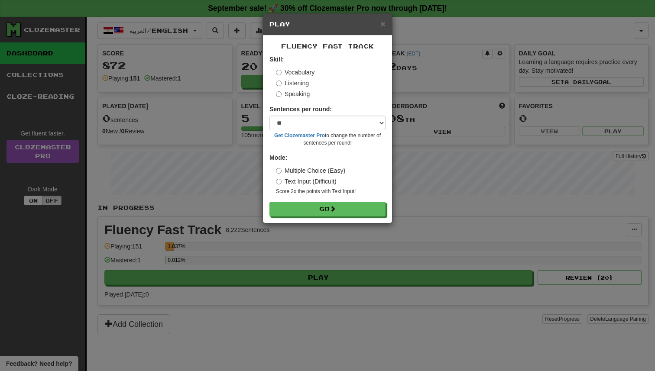
click at [272, 231] on div "× Play Fluency Fast Track Skill: Vocabulary Listening Speaking Sentences per ro…" at bounding box center [327, 185] width 655 height 371
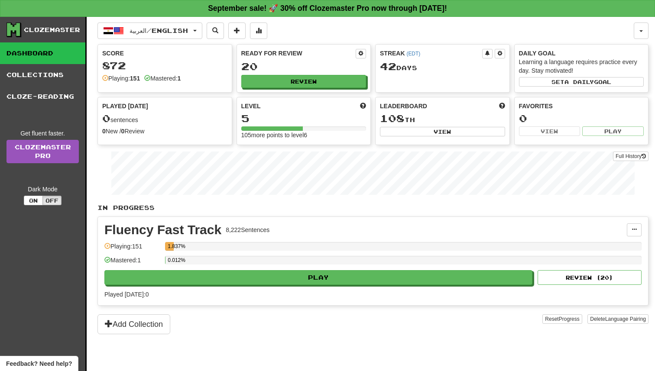
click at [271, 297] on div "Played [DATE]: 0" at bounding box center [372, 294] width 537 height 9
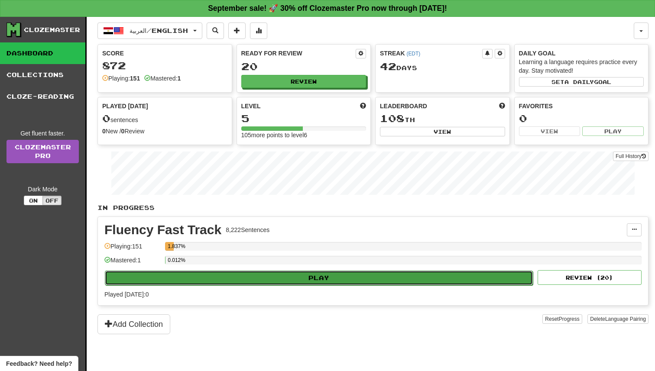
click at [282, 276] on button "Play" at bounding box center [319, 278] width 428 height 15
select select "**"
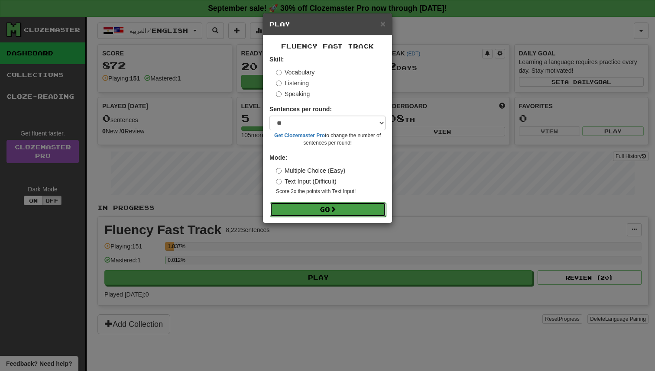
click at [303, 205] on button "Go" at bounding box center [328, 209] width 116 height 15
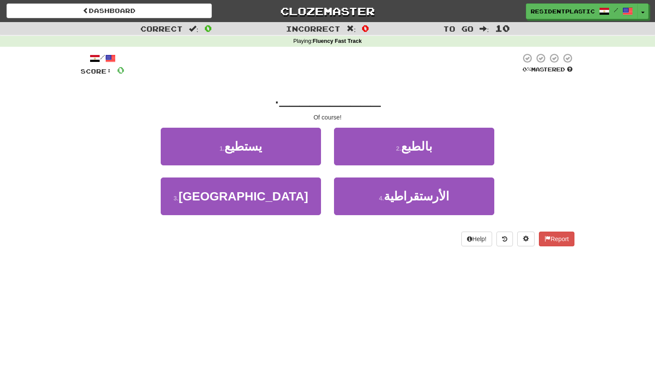
click at [357, 166] on div "2 . بالطبع" at bounding box center [414, 153] width 173 height 50
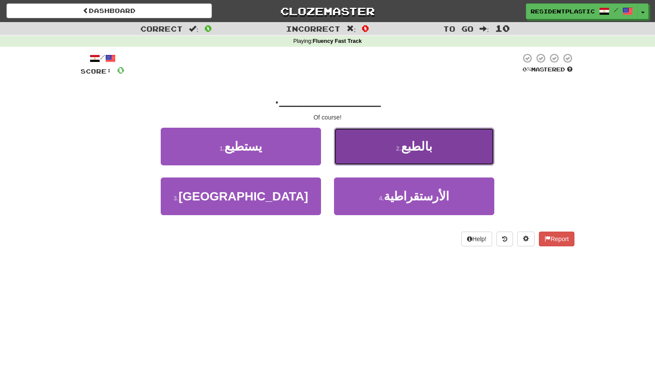
click at [357, 162] on button "2 . بالطبع" at bounding box center [414, 147] width 160 height 38
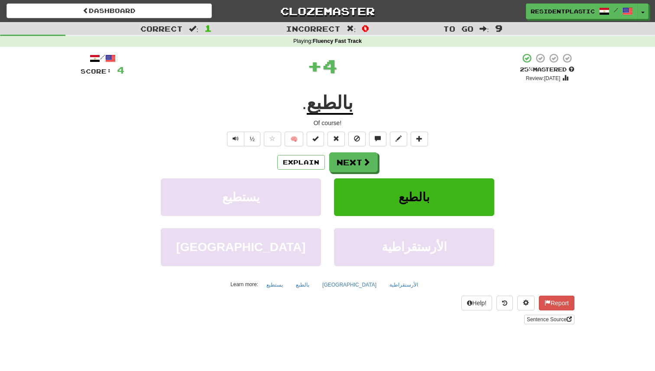
click at [328, 162] on div "Explain Next" at bounding box center [328, 163] width 494 height 20
click at [315, 163] on button "Explain" at bounding box center [301, 162] width 48 height 15
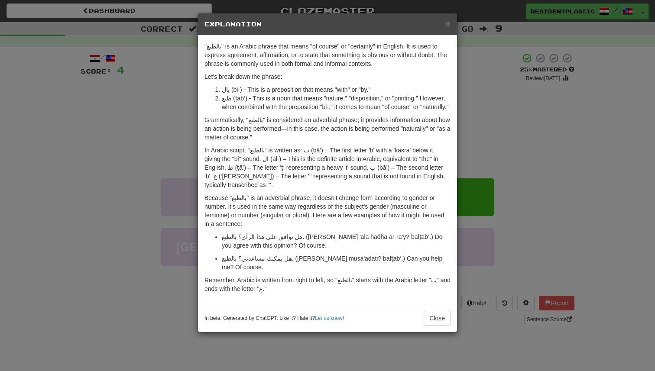
click at [181, 172] on div "× Explanation "بالطبع" is an Arabic phrase that means "of course" or "certainly…" at bounding box center [327, 185] width 655 height 371
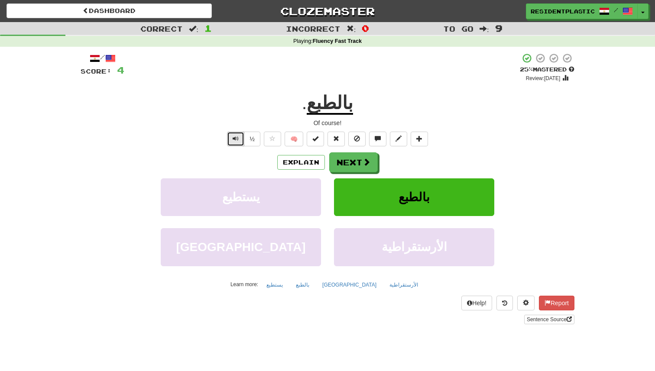
click at [235, 143] on button "Text-to-speech controls" at bounding box center [235, 139] width 17 height 15
click at [235, 140] on span "Text-to-speech controls" at bounding box center [236, 139] width 6 height 6
click at [243, 138] on button "Text-to-speech controls" at bounding box center [235, 139] width 17 height 15
click at [237, 142] on span "Text-to-speech controls" at bounding box center [236, 139] width 6 height 6
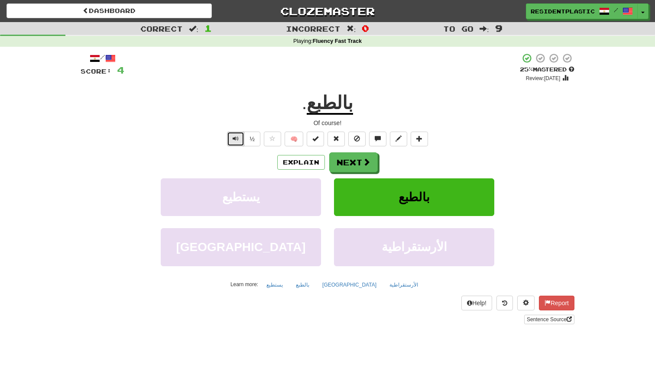
click at [237, 142] on span "Text-to-speech controls" at bounding box center [236, 139] width 6 height 6
click at [364, 164] on span at bounding box center [367, 163] width 8 height 8
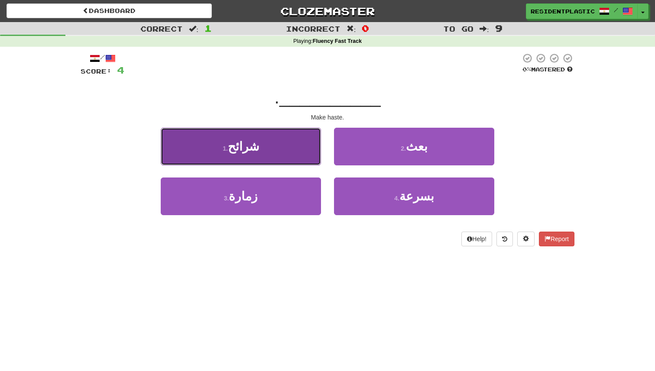
click at [297, 143] on button "1 . شرائح" at bounding box center [241, 147] width 160 height 38
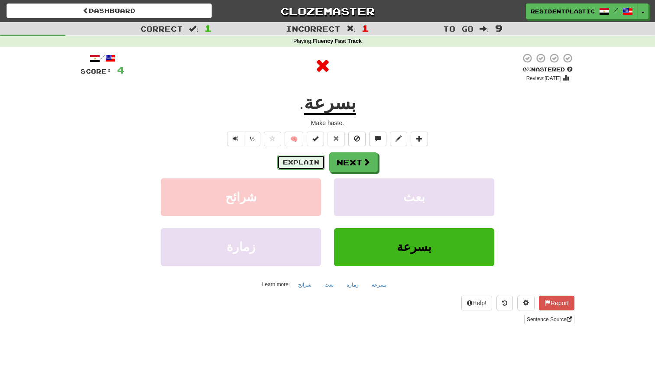
click at [302, 162] on button "Explain" at bounding box center [301, 162] width 48 height 15
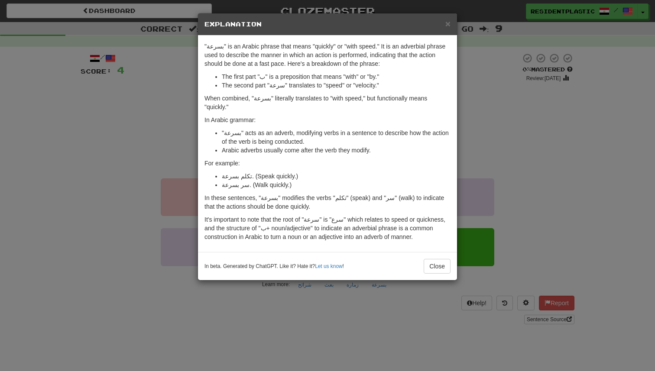
click at [495, 121] on div "× Explanation "بسرعة" is an Arabic phrase that means "quickly" or "with speed."…" at bounding box center [327, 185] width 655 height 371
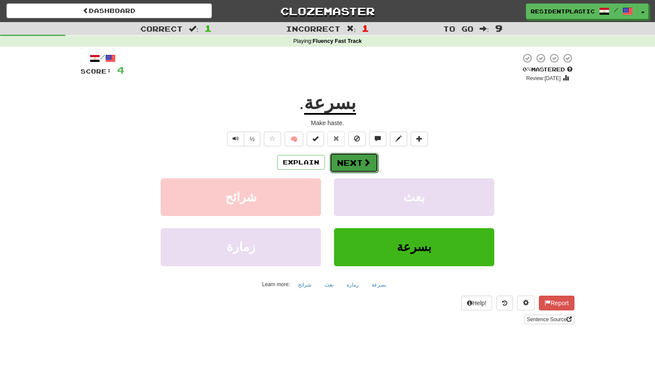
click at [368, 172] on button "Next" at bounding box center [354, 163] width 49 height 20
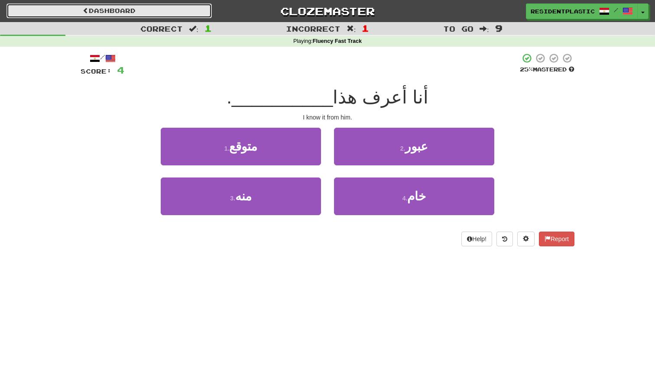
click at [205, 14] on link "Dashboard" at bounding box center [108, 10] width 205 height 15
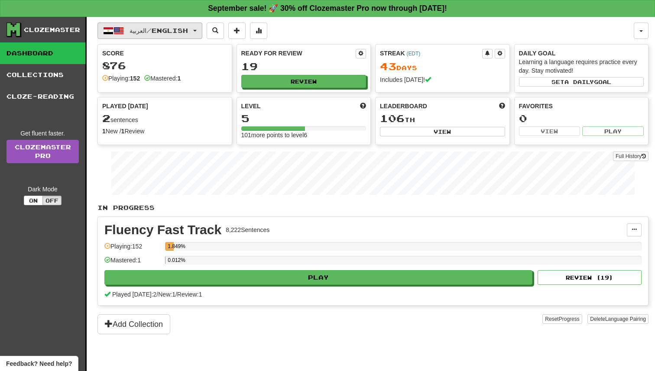
click at [186, 27] on span "العربية / English" at bounding box center [159, 30] width 58 height 7
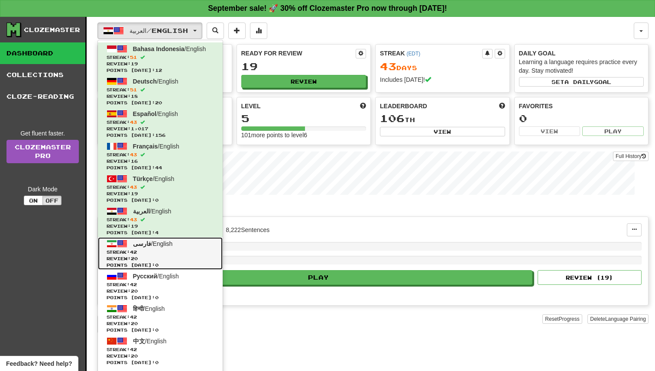
click at [184, 247] on link "فارسی / English Streak: 42 Review: 20 Points [DATE]: 0" at bounding box center [160, 253] width 125 height 32
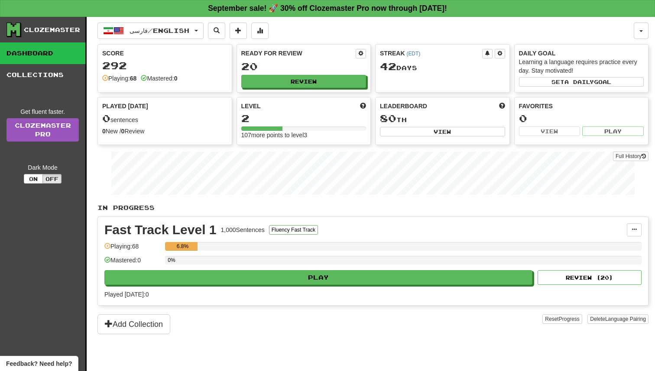
click at [275, 265] on div "0%" at bounding box center [403, 263] width 477 height 14
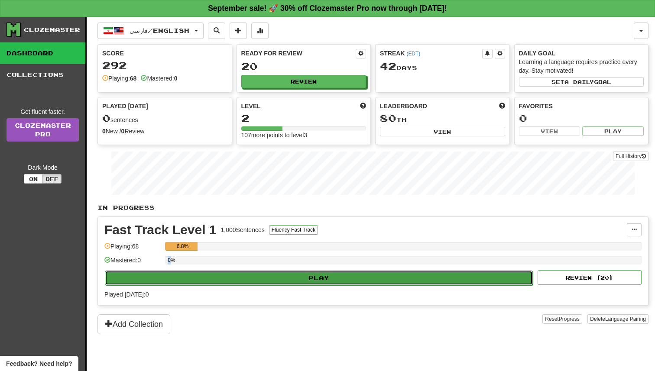
click at [273, 273] on button "Play" at bounding box center [319, 278] width 428 height 15
select select "**"
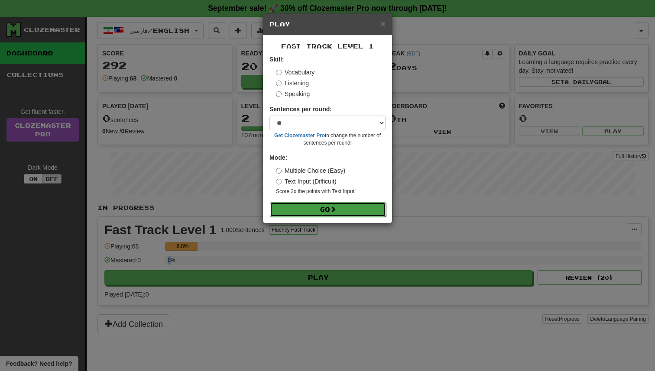
click at [303, 206] on button "Go" at bounding box center [328, 209] width 116 height 15
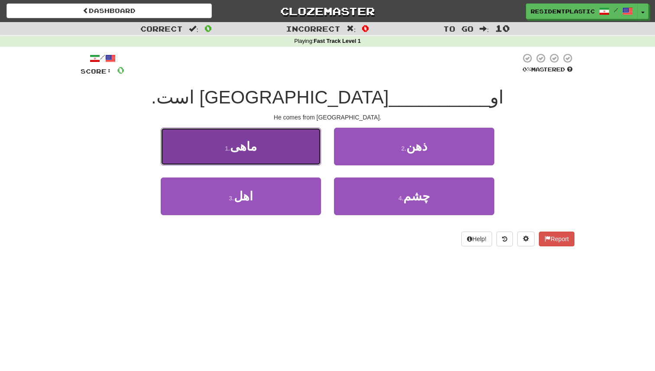
click at [305, 158] on button "1 . ماهی" at bounding box center [241, 147] width 160 height 38
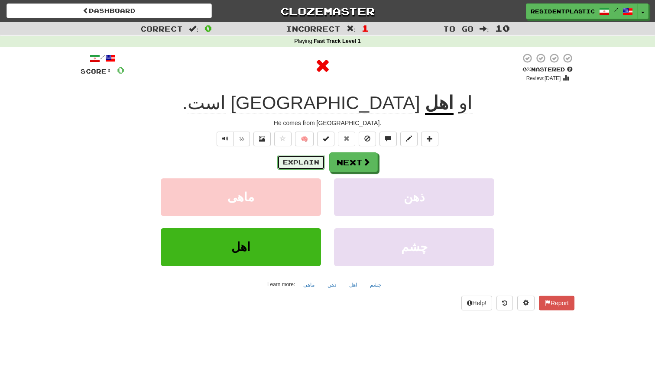
click at [312, 159] on button "Explain" at bounding box center [301, 162] width 48 height 15
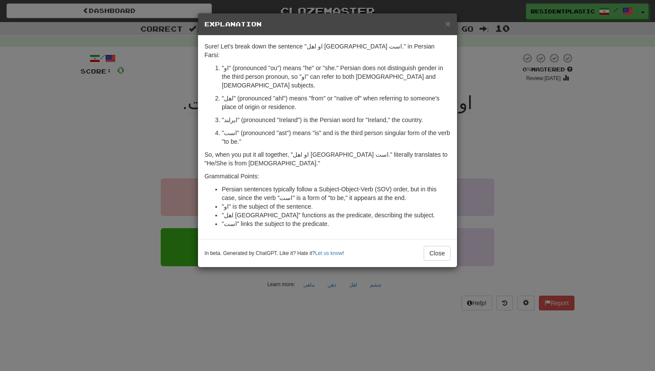
click at [502, 151] on div "× Explanation Sure! Let's break down the sentence "او اهل ایرلند است." in Persi…" at bounding box center [327, 185] width 655 height 371
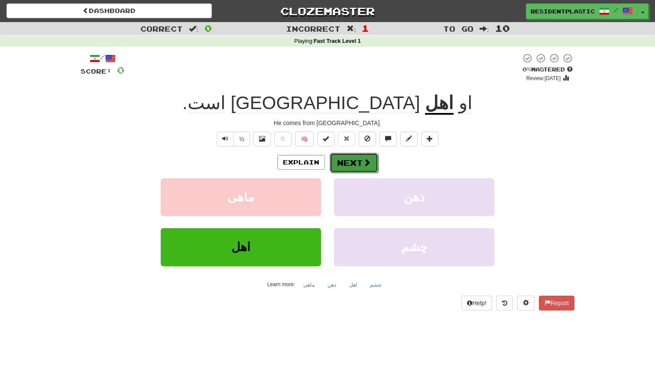
click at [350, 163] on button "Next" at bounding box center [354, 163] width 49 height 20
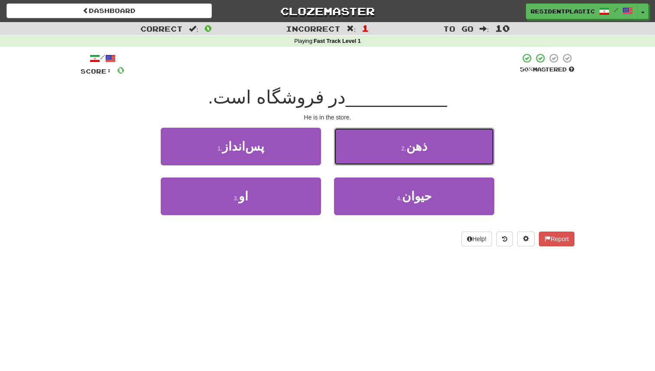
click at [350, 163] on button "2 . ذهن" at bounding box center [414, 147] width 160 height 38
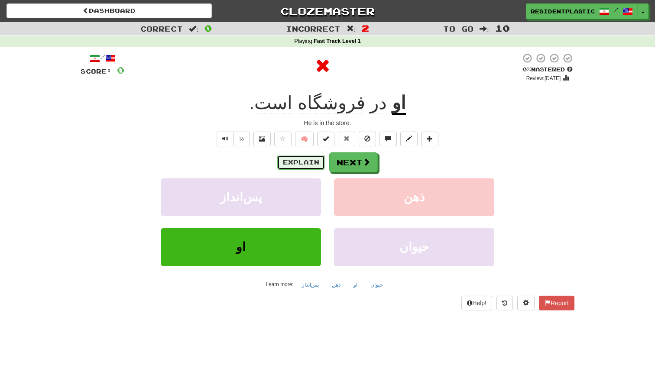
click at [324, 166] on button "Explain" at bounding box center [301, 162] width 48 height 15
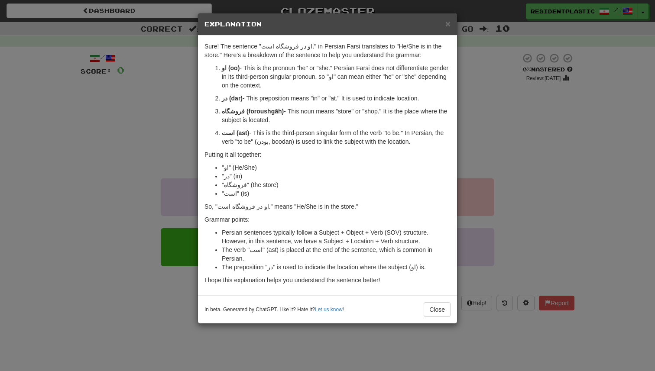
click at [507, 137] on div "× Explanation Sure! The sentence "او در فروشگاه است." in Persian Farsi translat…" at bounding box center [327, 185] width 655 height 371
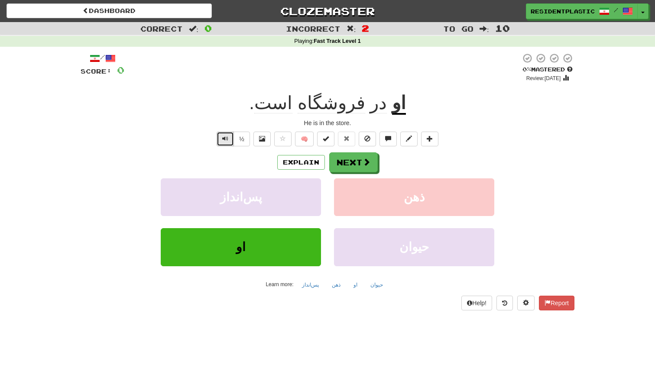
click at [232, 139] on button "Text-to-speech controls" at bounding box center [225, 139] width 17 height 15
click at [292, 160] on button "Explain" at bounding box center [301, 162] width 48 height 15
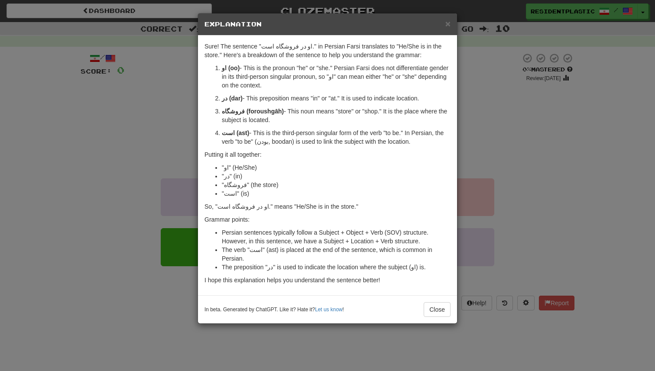
click at [473, 143] on div "× Explanation Sure! The sentence "او در فروشگاه است." in Persian Farsi translat…" at bounding box center [327, 185] width 655 height 371
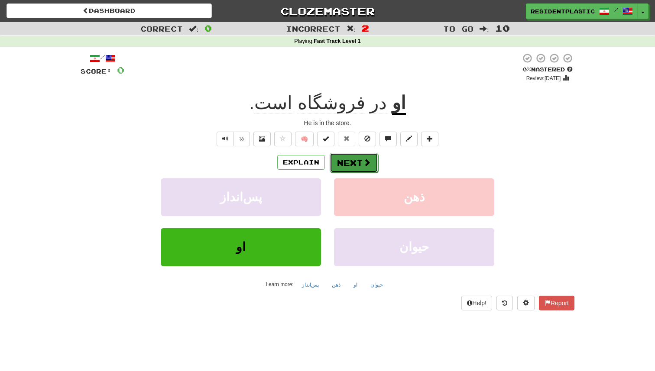
click at [364, 171] on button "Next" at bounding box center [354, 163] width 49 height 20
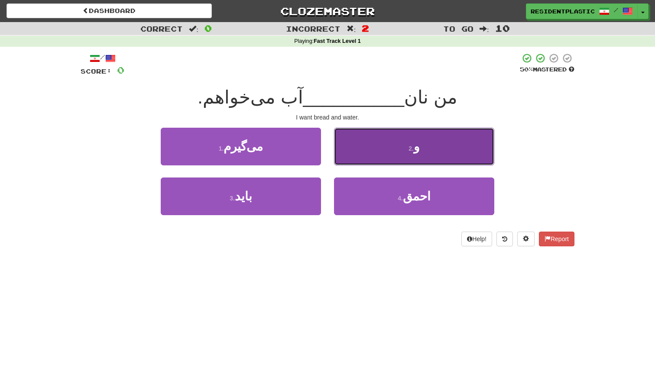
click at [423, 136] on button "2 . و" at bounding box center [414, 147] width 160 height 38
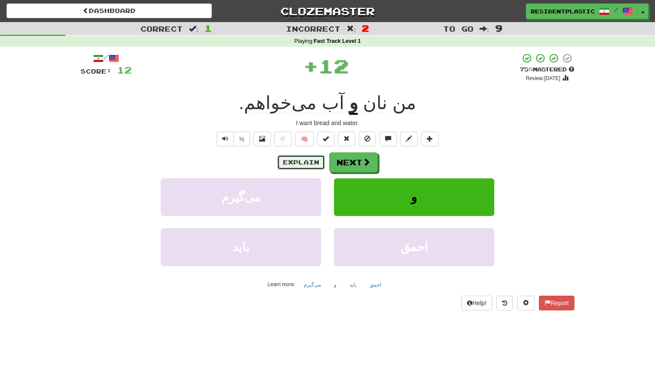
click at [311, 156] on button "Explain" at bounding box center [301, 162] width 48 height 15
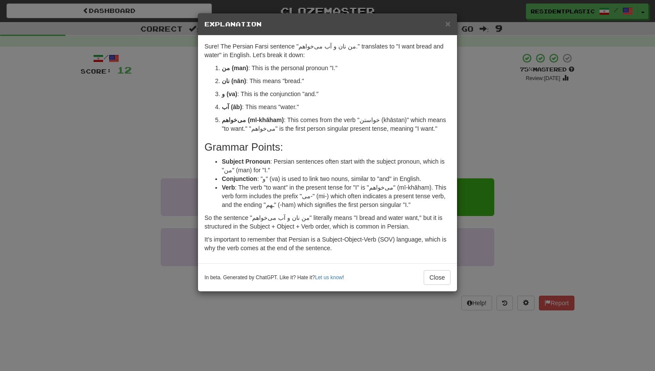
click at [551, 98] on div "× Explanation Sure! The Persian Farsi sentence "من نان و آب می‌خواهم." translat…" at bounding box center [327, 185] width 655 height 371
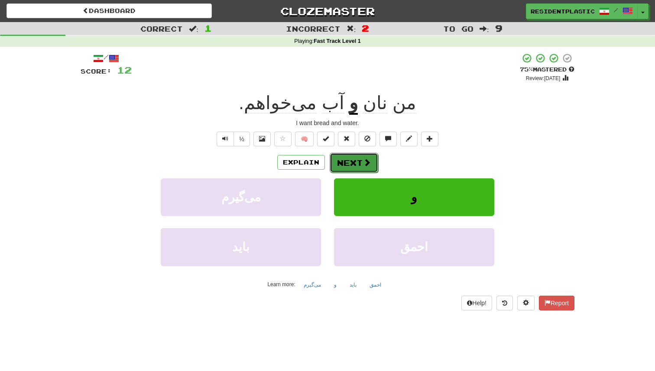
click at [365, 165] on span at bounding box center [367, 163] width 8 height 8
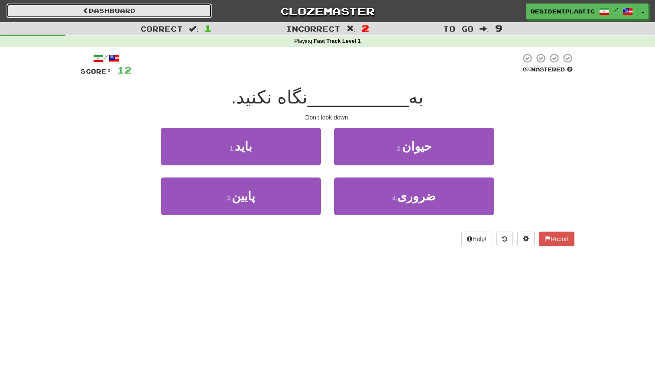
click at [198, 10] on link "Dashboard" at bounding box center [108, 10] width 205 height 15
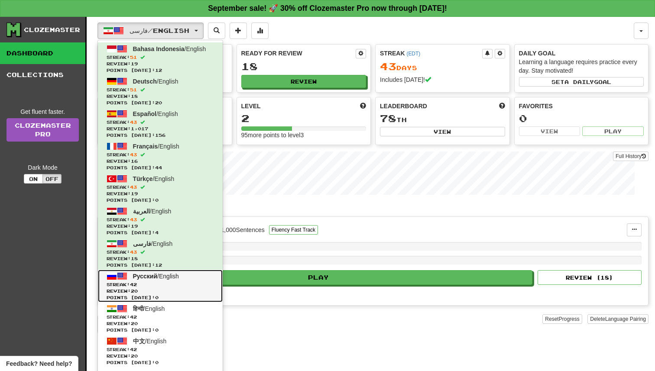
click at [199, 270] on link "Русский / English Streak: 42 Review: 20 Points [DATE]: 0" at bounding box center [160, 286] width 125 height 32
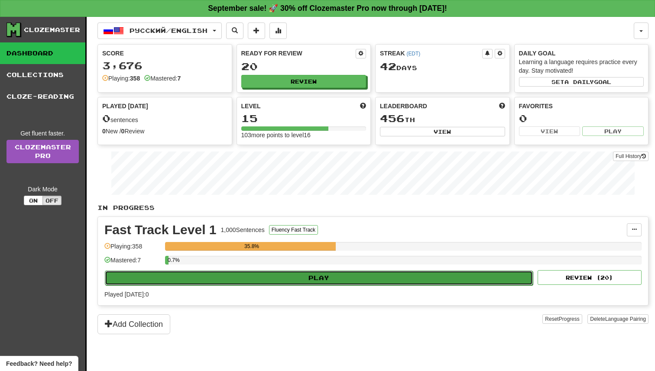
click at [267, 276] on button "Play" at bounding box center [319, 278] width 428 height 15
select select "**"
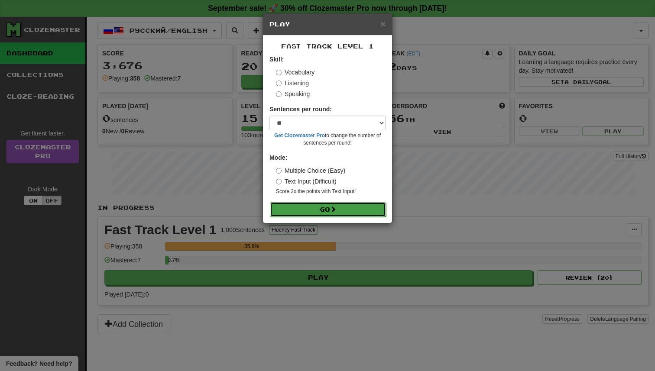
click at [320, 207] on button "Go" at bounding box center [328, 209] width 116 height 15
